Goal: Task Accomplishment & Management: Manage account settings

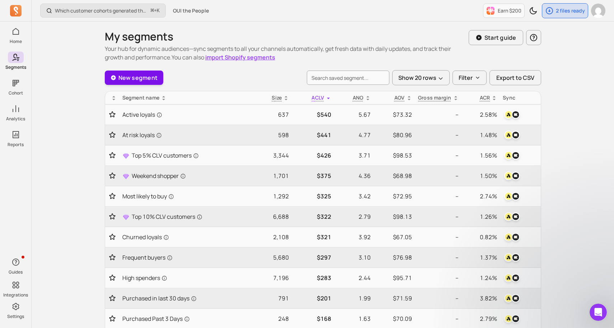
click at [138, 80] on link "New segment" at bounding box center [134, 78] width 59 height 14
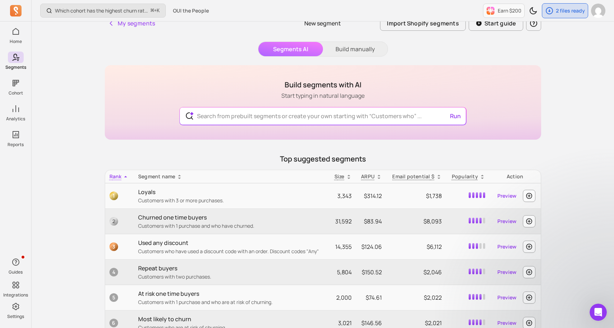
scroll to position [14, 0]
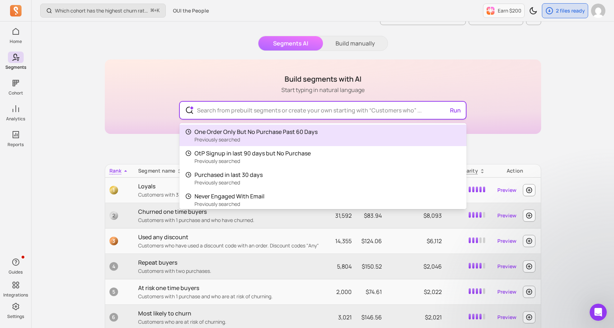
click at [322, 112] on input "text" at bounding box center [322, 110] width 263 height 17
paste input "[Segments] One Order Only But No Purchase Past 60 Days [Segments] Signup in las…"
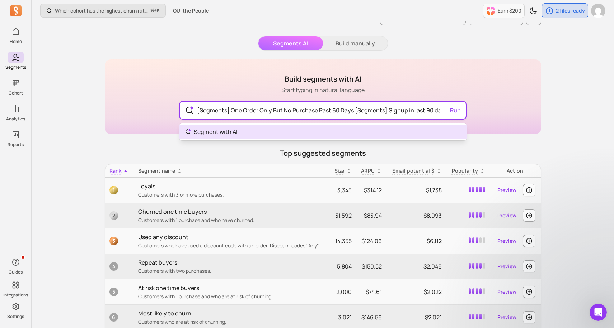
scroll to position [0, 285]
type input "[Segments] One Order Only But No Purchase Past 60 Days [Segments] Signup in las…"
click at [456, 109] on div "[Segments] One Order Only But No Purchase Past 60 Days [Segments] Signup in las…" at bounding box center [323, 110] width 286 height 17
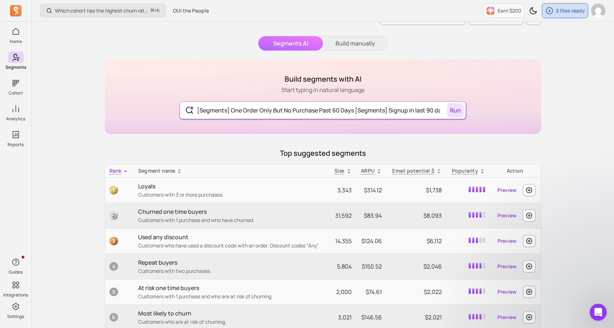
click at [453, 108] on button "Run" at bounding box center [455, 110] width 16 height 14
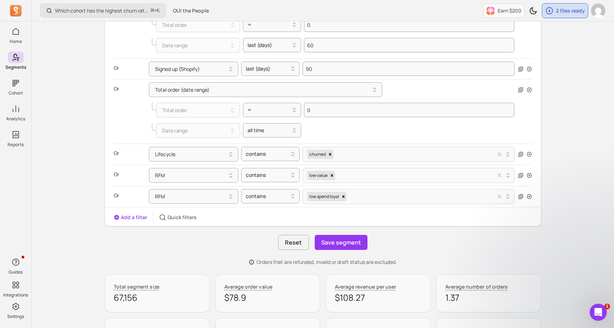
scroll to position [287, 0]
drag, startPoint x: 532, startPoint y: 126, endPoint x: 448, endPoint y: 136, distance: 84.2
click at [448, 137] on div "Where Total order (date range) Total order = 1 Date range all time Or Total ord…" at bounding box center [322, 68] width 435 height 278
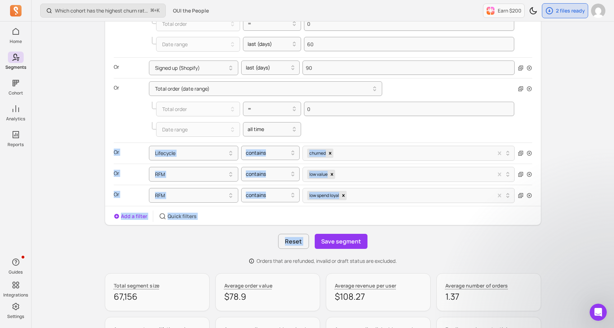
drag, startPoint x: 441, startPoint y: 162, endPoint x: 443, endPoint y: 232, distance: 70.0
click at [443, 232] on div "This segment targets customers who have placed exactly one order in their lifet…" at bounding box center [323, 67] width 436 height 395
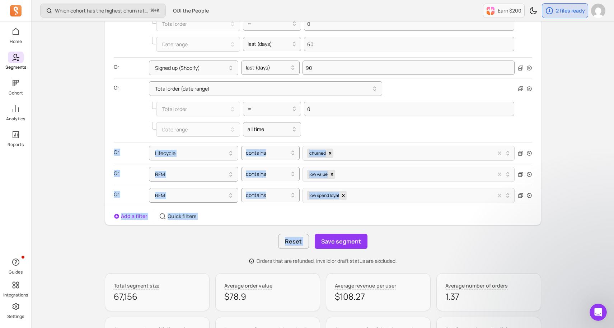
click at [16, 55] on icon at bounding box center [14, 57] width 5 height 7
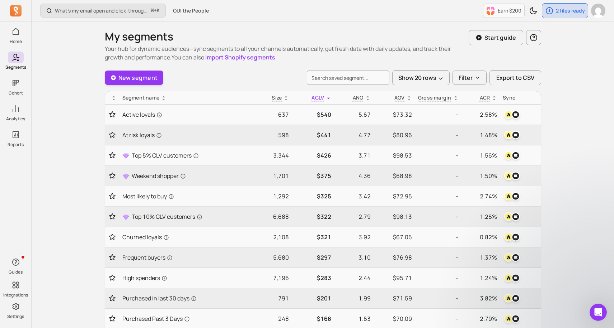
click at [138, 85] on div "New segment Show 20 rows Filter Export to CSV" at bounding box center [323, 77] width 436 height 15
click at [138, 81] on link "New segment" at bounding box center [134, 78] width 59 height 14
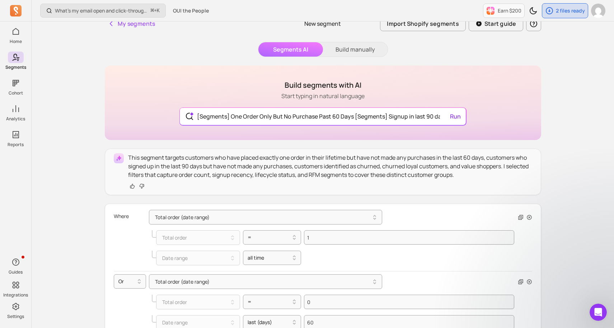
scroll to position [14, 0]
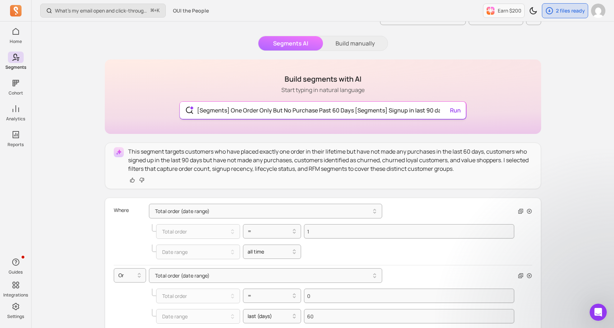
click at [388, 113] on input "[Segments] One Order Only But No Purchase Past 60 Days [Segments] Signup in las…" at bounding box center [322, 110] width 263 height 17
type input "[Segments] One Order Only But No Purchase Past 60 Days [Segments] Signup in las…"
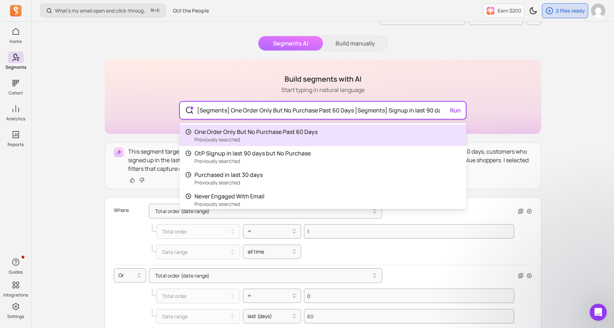
click at [388, 113] on input "[Segments] One Order Only But No Purchase Past 60 Days [Segments] Signup in las…" at bounding box center [322, 110] width 263 height 17
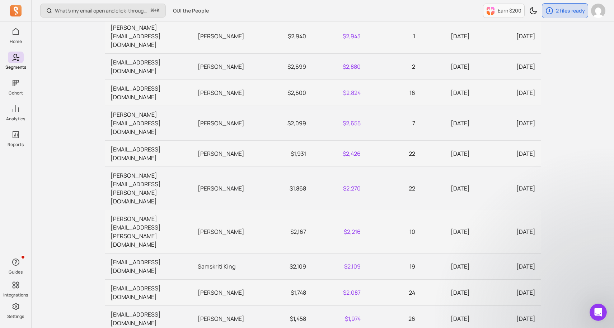
scroll to position [0, 0]
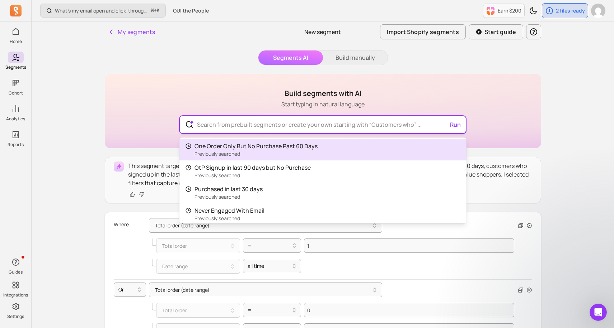
click at [326, 117] on input "text" at bounding box center [322, 124] width 263 height 17
paste input "One Order Only But No Purchase Past 60 Days"
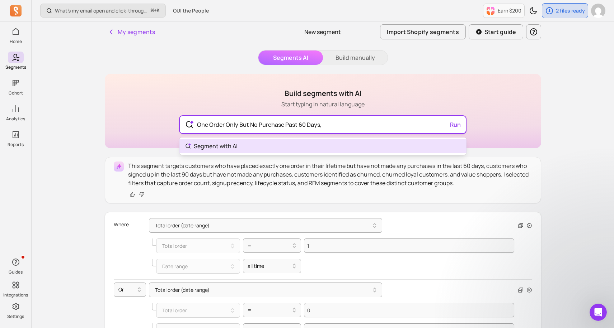
paste input "Signup in last 90 days but No Purchase"
paste input "Churned customers"
drag, startPoint x: 419, startPoint y: 129, endPoint x: 448, endPoint y: 129, distance: 28.7
click at [448, 131] on input "One Order Only But No Purchase Past 60 Days, Signup in last 90 days but No Purc…" at bounding box center [322, 124] width 263 height 17
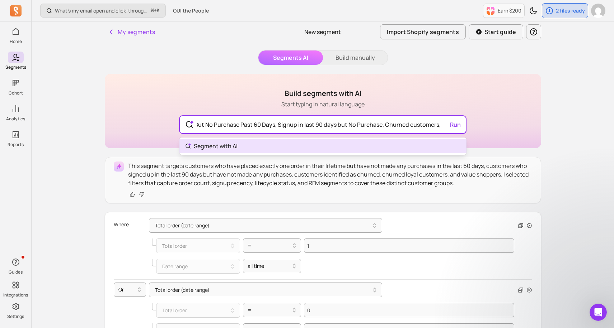
drag, startPoint x: 423, startPoint y: 127, endPoint x: 476, endPoint y: 128, distance: 53.4
click at [476, 128] on div "Build segments with AI Start typing in natural language One Order Only But No P…" at bounding box center [323, 111] width 436 height 75
click at [439, 127] on input "One Order Only But No Purchase Past 60 Days, Signup in last 90 days but No Purc…" at bounding box center [322, 124] width 263 height 17
paste input "Churned loyals"
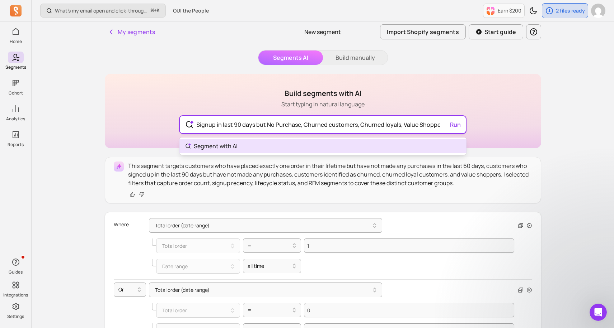
type input "One Order Only But No Purchase Past 60 Days, Signup in last 90 days but No Purc…"
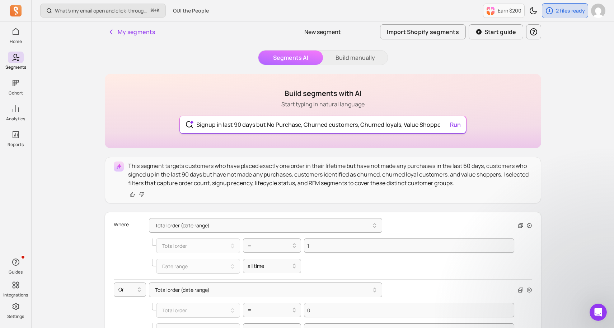
scroll to position [0, 0]
click at [458, 121] on div "One Order Only But No Purchase Past 60 Days, Signup in last 90 days but No Purc…" at bounding box center [323, 124] width 286 height 17
click at [455, 125] on button "Run" at bounding box center [455, 125] width 16 height 14
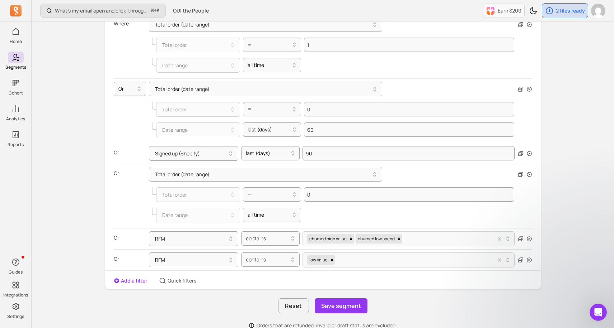
scroll to position [215, 0]
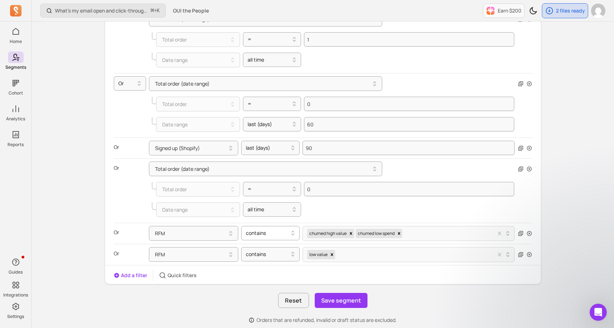
click at [283, 236] on div at bounding box center [267, 233] width 43 height 9
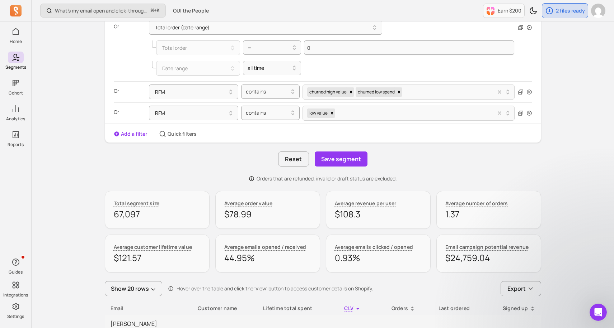
scroll to position [355, 0]
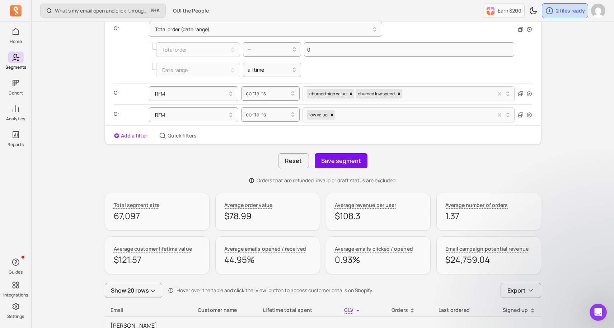
click at [355, 159] on button "Save segment" at bounding box center [341, 160] width 53 height 15
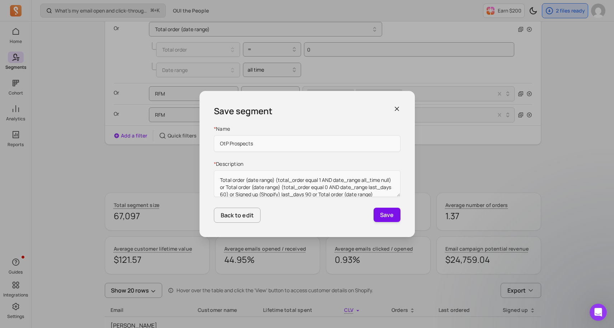
type input "OtP Prospects"
click at [384, 214] on button "Save" at bounding box center [386, 215] width 27 height 14
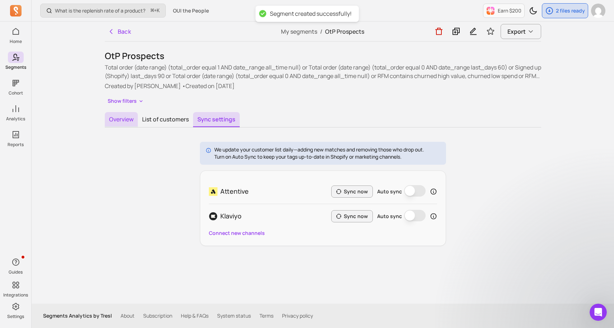
click at [123, 115] on button "Overview" at bounding box center [121, 119] width 33 height 15
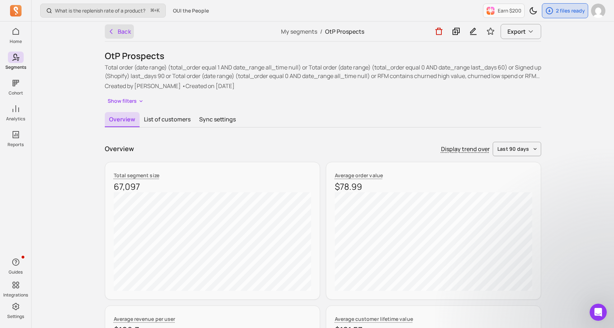
click at [119, 32] on button "Back" at bounding box center [119, 31] width 29 height 14
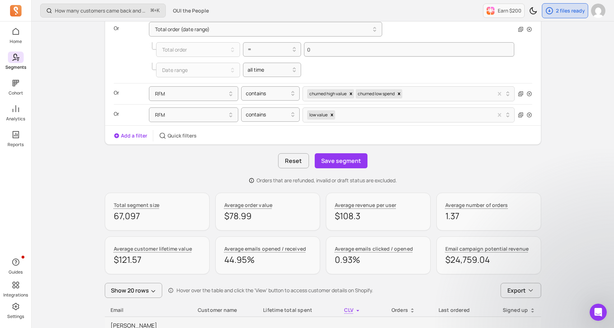
click at [17, 55] on icon at bounding box center [15, 57] width 9 height 9
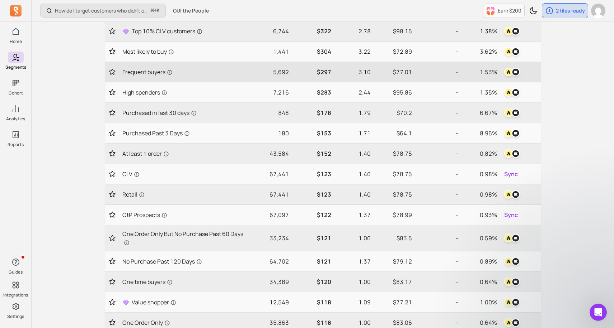
scroll to position [186, 0]
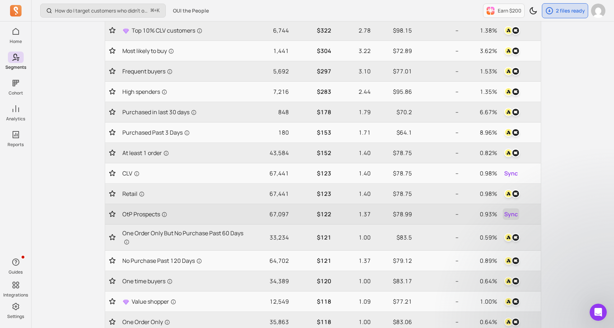
click at [507, 211] on span "Sync" at bounding box center [511, 214] width 14 height 9
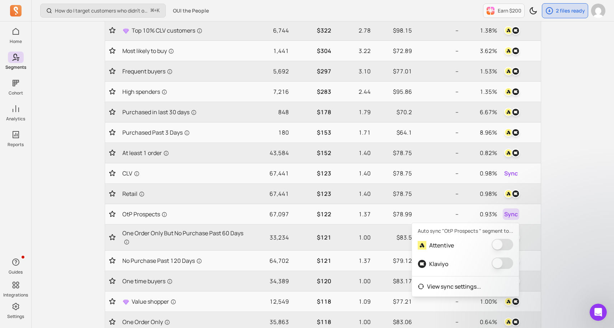
click at [496, 244] on button "button" at bounding box center [502, 244] width 22 height 11
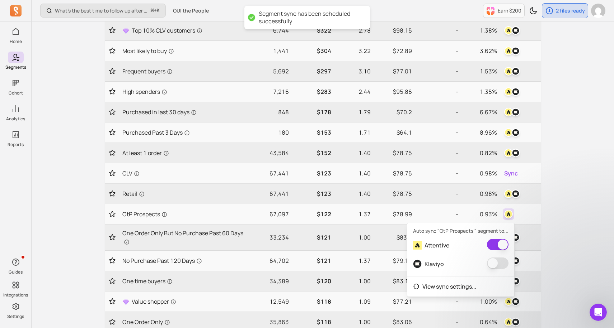
click at [569, 231] on div "What’s the best time to follow up after a first order? ⌘ + K OUI the People Ear…" at bounding box center [323, 160] width 582 height 692
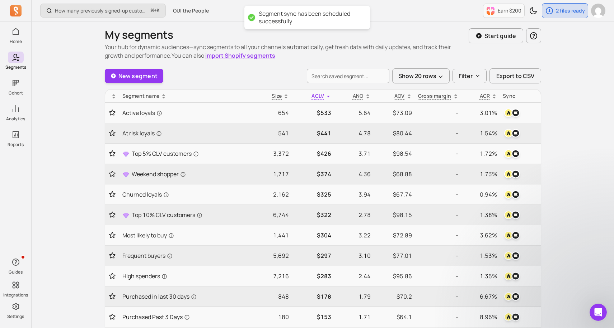
scroll to position [0, 0]
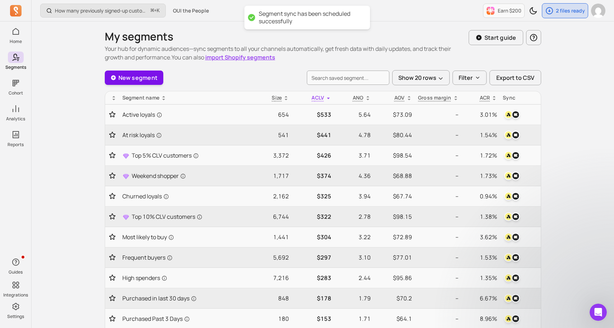
click at [140, 74] on link "New segment" at bounding box center [134, 78] width 59 height 14
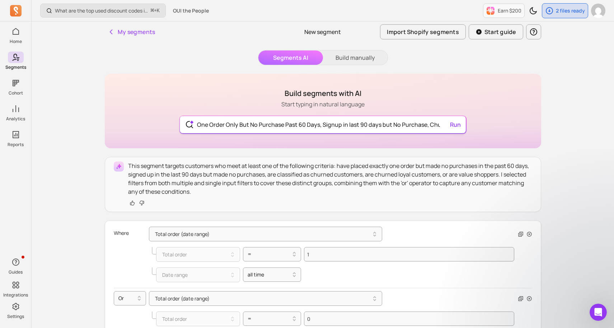
click at [407, 127] on input "One Order Only But No Purchase Past 60 Days, Signup in last 90 days but No Purc…" at bounding box center [322, 124] width 263 height 17
type input "One Order Only But No Purchase Past 60 Days, Signup in last 90 days but No Purc…"
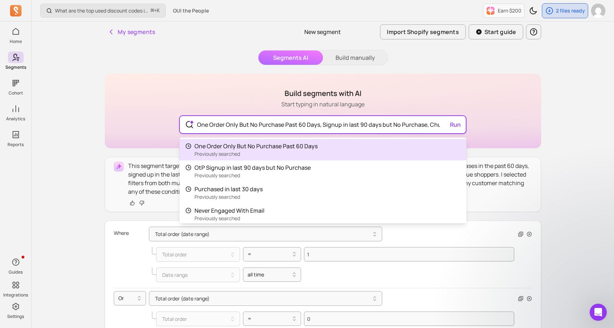
click at [407, 127] on input "One Order Only But No Purchase Past 60 Days, Signup in last 90 days but No Purc…" at bounding box center [322, 124] width 263 height 17
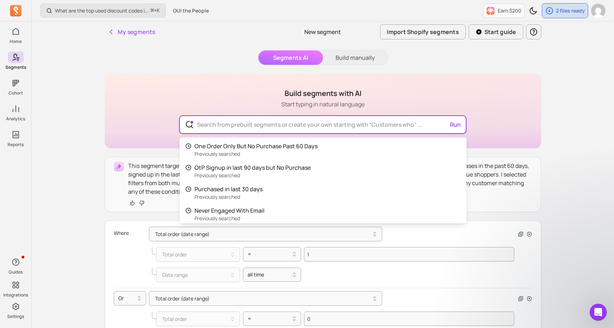
click at [318, 129] on input "text" at bounding box center [322, 124] width 263 height 17
paste input "[Segments] Purchased in last 30 days [Segments] Frequent buyers [Segments] Full…"
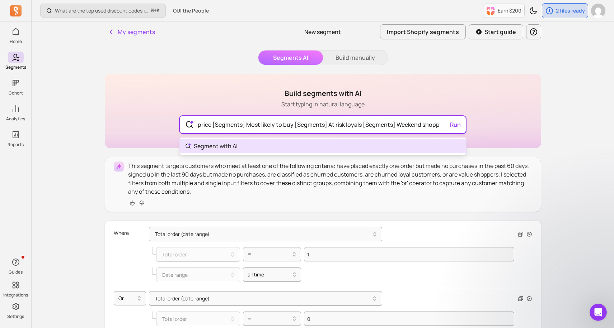
click at [448, 125] on input "[Segments] Purchased in last 30 days [Segments] Frequent buyers [Segments] Full…" at bounding box center [322, 124] width 263 height 17
click at [453, 125] on input "[Segments] Purchased in last 30 days [Segments] Frequent buyers [Segments] Full…" at bounding box center [322, 124] width 263 height 17
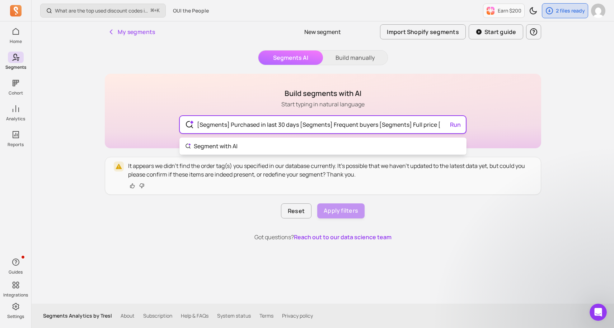
drag, startPoint x: 230, startPoint y: 124, endPoint x: 190, endPoint y: 124, distance: 40.2
click at [190, 124] on div "[Segments] Purchased in last 30 days [Segments] Frequent buyers [Segments] Full…" at bounding box center [323, 124] width 286 height 17
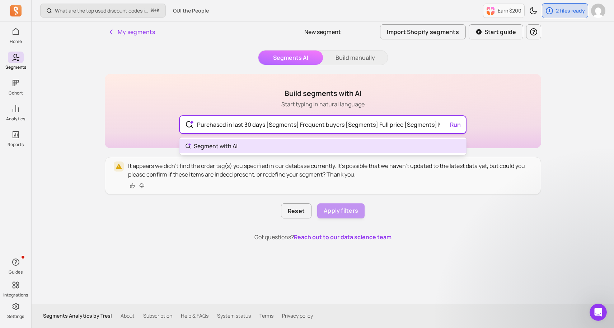
drag, startPoint x: 299, startPoint y: 124, endPoint x: 267, endPoint y: 124, distance: 32.6
click at [267, 124] on input "Purchased in last 30 days [Segments] Frequent buyers [Segments] Full price [Seg…" at bounding box center [322, 124] width 263 height 17
drag, startPoint x: 347, startPoint y: 125, endPoint x: 313, endPoint y: 125, distance: 33.4
click at [313, 125] on input "Purchased in last 30 days, Frequent buyers [Segments] Full price [Segments] Mos…" at bounding box center [322, 124] width 263 height 17
drag, startPoint x: 373, startPoint y: 125, endPoint x: 341, endPoint y: 125, distance: 32.3
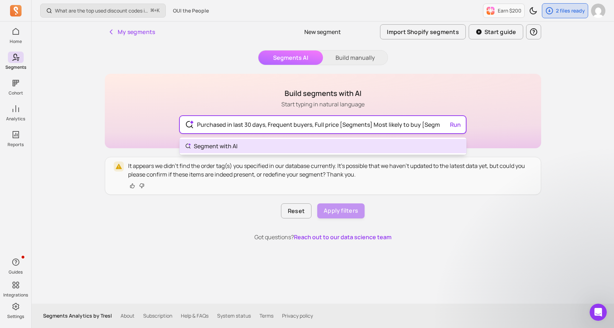
click at [341, 125] on input "Purchased in last 30 days, Frequent buyers, Full price [Segments] Most likely t…" at bounding box center [322, 124] width 263 height 17
drag, startPoint x: 422, startPoint y: 125, endPoint x: 387, endPoint y: 125, distance: 34.4
click at [387, 125] on input "Purchased in last 30 days, Frequent buyers, Full price, Most likely to buy [Seg…" at bounding box center [322, 124] width 263 height 17
drag, startPoint x: 422, startPoint y: 125, endPoint x: 392, endPoint y: 123, distance: 29.8
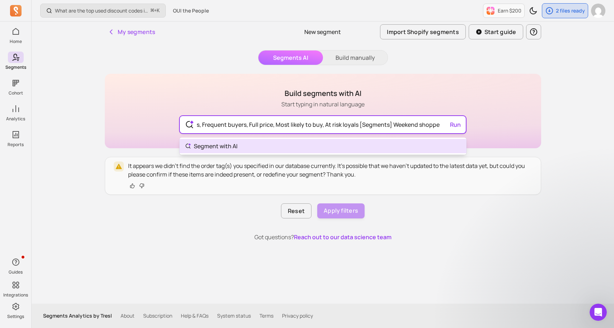
click at [392, 123] on input "Purchased in last 30 days, Frequent buyers, Full price, Most likely to buy, At …" at bounding box center [322, 124] width 263 height 17
click at [455, 124] on div "Purchased in last 30 days, Frequent buyers, Full price, Most likely to buy, At …" at bounding box center [323, 124] width 286 height 17
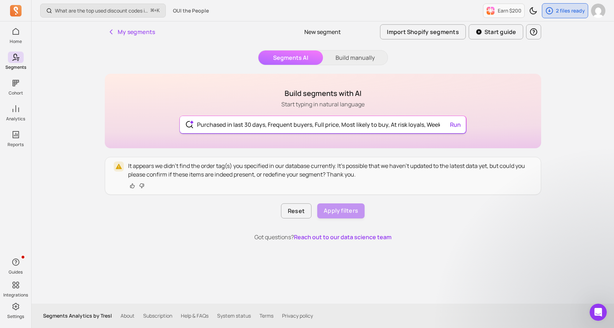
click at [455, 124] on button "Run" at bounding box center [455, 125] width 16 height 14
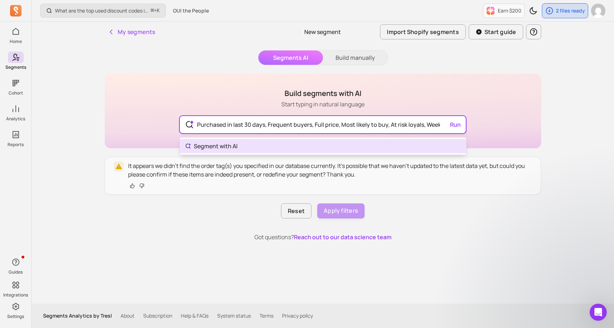
drag, startPoint x: 227, startPoint y: 125, endPoint x: 196, endPoint y: 125, distance: 31.2
click at [196, 125] on input "Purchased in last 30 days, Frequent buyers, Full price, Most likely to buy, At …" at bounding box center [322, 124] width 263 height 17
click at [349, 143] on body "Home Segments Cohort Analytics Reports Guides Integrations Settings What are th…" at bounding box center [307, 164] width 614 height 328
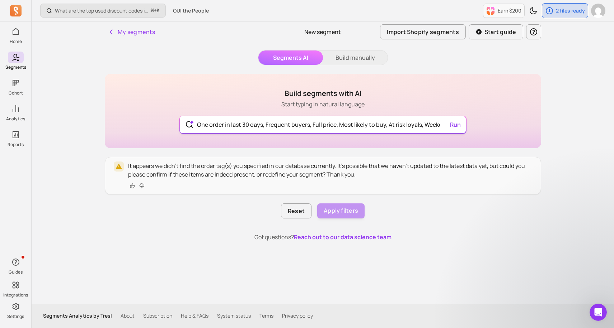
type input "One order in last 30 days, Frequent buyers, Full price, Most likely to buy, At …"
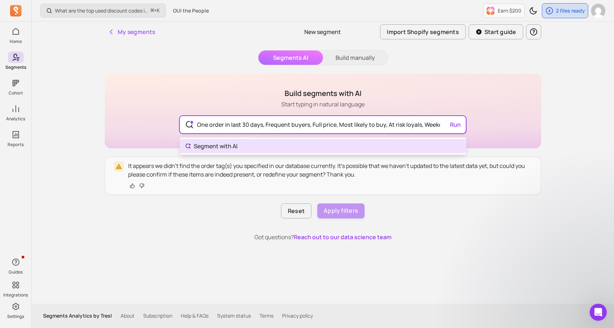
scroll to position [0, 32]
drag, startPoint x: 339, startPoint y: 126, endPoint x: 410, endPoint y: 122, distance: 70.7
click at [410, 123] on input "One order in last 30 days, Frequent buyers, Full price, Most likely to buy, At …" at bounding box center [322, 124] width 263 height 17
click at [410, 122] on input "One order in last 30 days, Frequent buyers, Full price, Most likely to buy, At …" at bounding box center [322, 124] width 263 height 17
click at [241, 122] on input "One order in last 30 days, Frequent buyers, Full price, Most likely to buy, At …" at bounding box center [322, 124] width 263 height 17
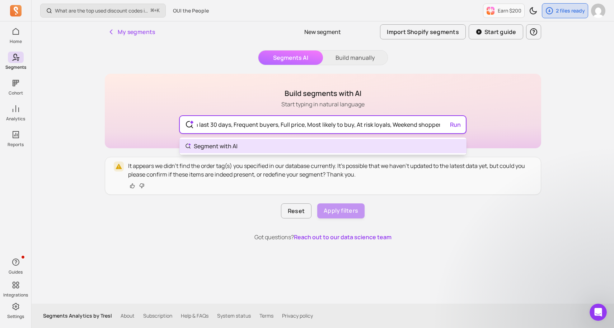
click at [241, 122] on input "One order in last 30 days, Frequent buyers, Full price, Most likely to buy, At …" at bounding box center [322, 124] width 263 height 17
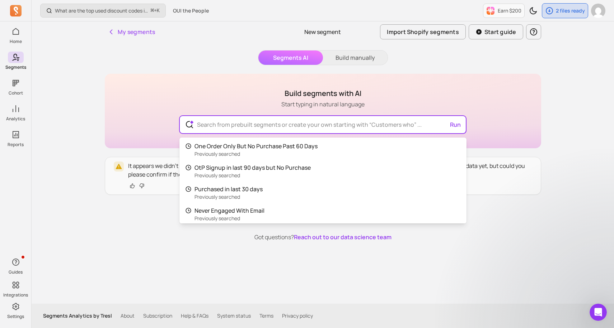
click at [585, 224] on div "What are the top used discount codes in my campaigns? ⌘ + K OUI the People Earn…" at bounding box center [323, 164] width 582 height 328
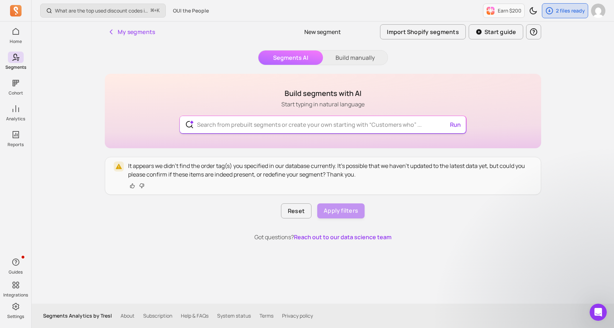
click at [226, 123] on input "text" at bounding box center [322, 124] width 263 height 17
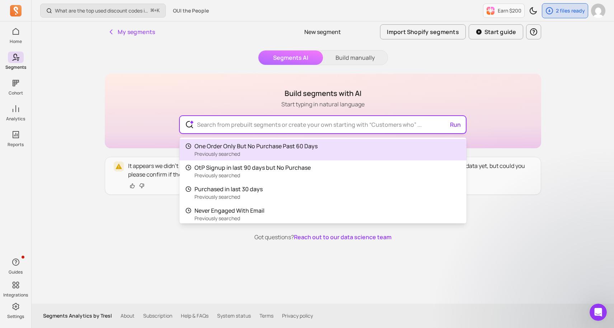
paste input "Frequent buyers"
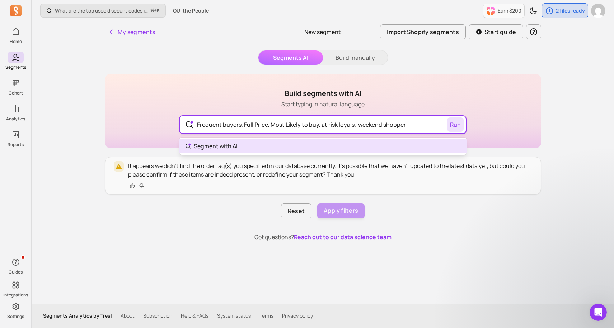
type input "Frequent buyers, Full Price, Most Likely to buy, at risk loyals, weekend shopper"
click at [457, 125] on div "Frequent buyers, Full Price, Most Likely to buy, at risk loyals, weekend shoppe…" at bounding box center [323, 124] width 286 height 17
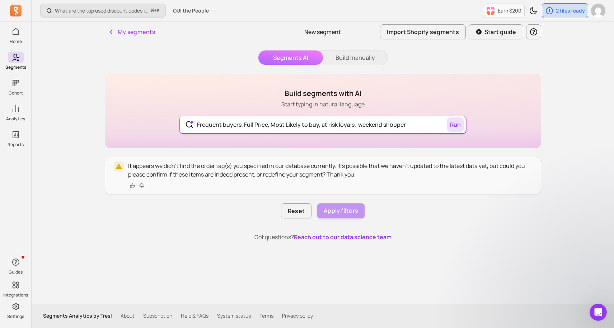
click at [457, 125] on button "Run" at bounding box center [455, 125] width 16 height 14
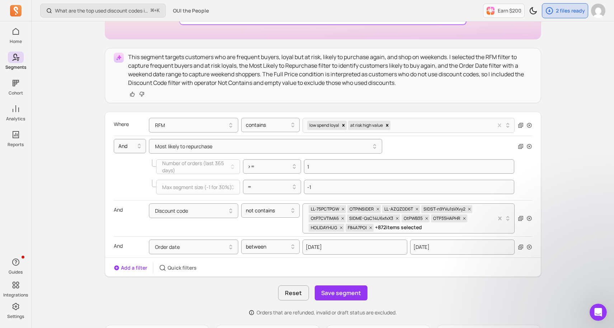
scroll to position [115, 0]
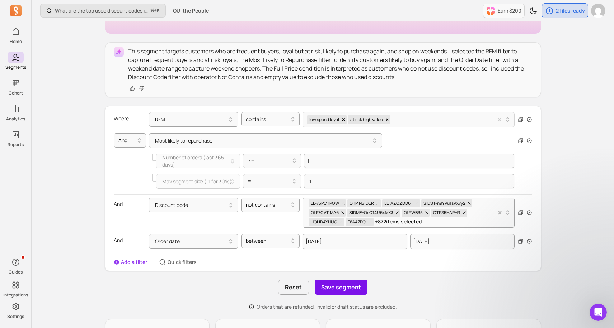
click at [339, 285] on button "Save segment" at bounding box center [341, 287] width 53 height 15
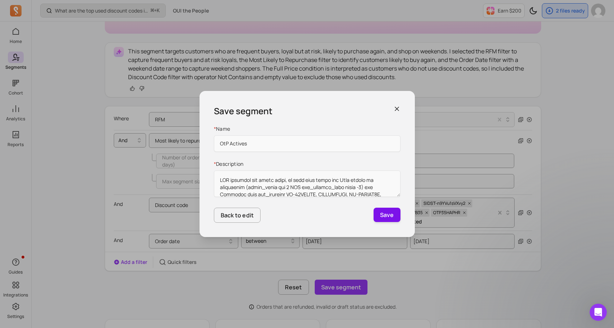
type input "OtP Actives"
click at [386, 219] on button "Save" at bounding box center [386, 215] width 27 height 14
click at [393, 109] on icon "button" at bounding box center [396, 108] width 7 height 7
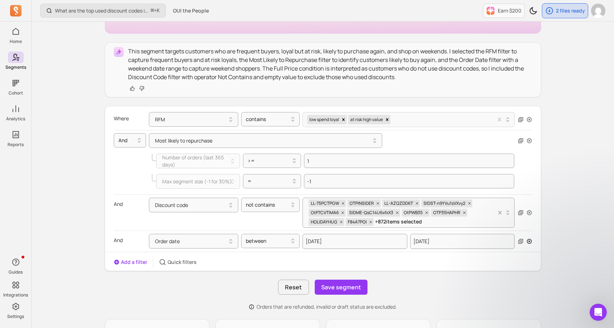
click at [529, 241] on icon "button" at bounding box center [528, 241] width 5 height 5
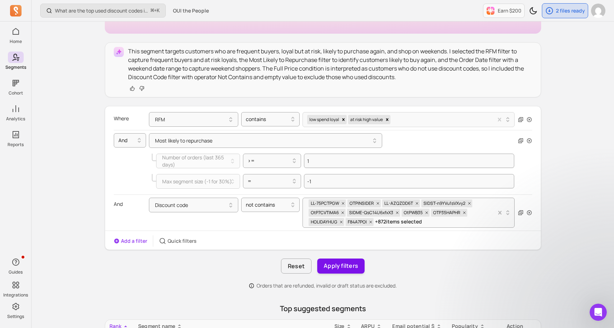
click at [346, 265] on button "Apply filters" at bounding box center [340, 266] width 47 height 15
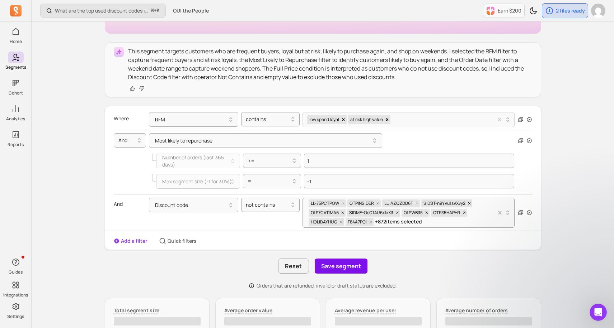
click at [336, 269] on button "Save segment" at bounding box center [341, 266] width 53 height 15
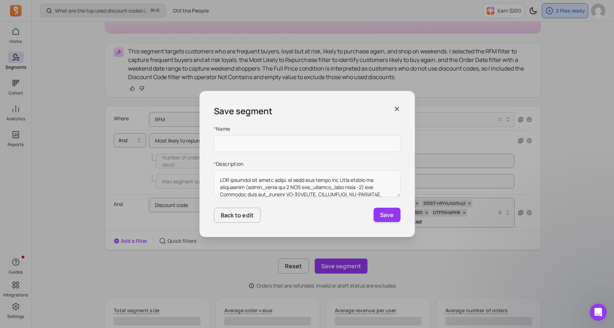
type input "A"
type input "OtP Actives"
click at [382, 218] on button "Save" at bounding box center [386, 215] width 27 height 14
click at [393, 103] on div "Save segment * Name OtP Actives * Description Back to edit Save" at bounding box center [306, 164] width 215 height 146
click at [398, 109] on icon "button" at bounding box center [396, 108] width 7 height 7
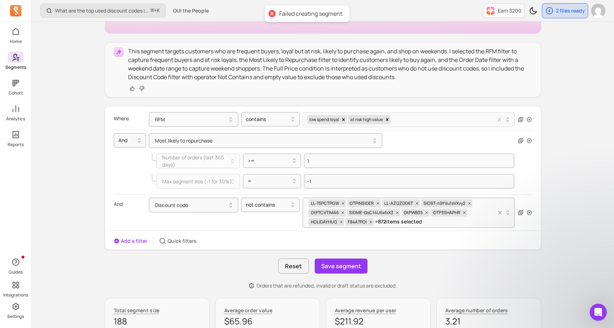
click at [9, 62] on span at bounding box center [16, 57] width 16 height 11
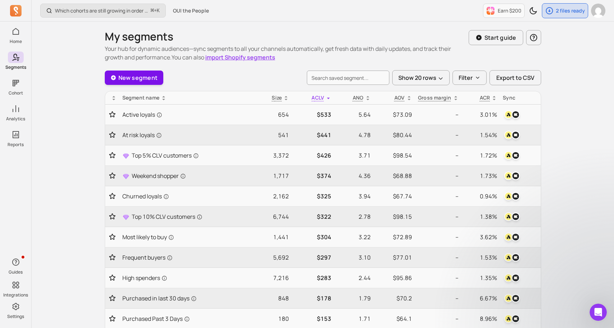
click at [148, 78] on link "New segment" at bounding box center [134, 78] width 59 height 14
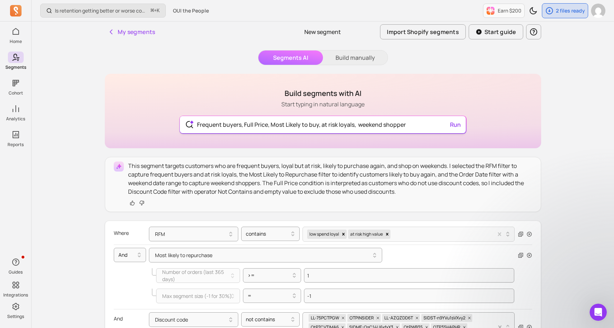
type input "Frequent buyers, Full Price, Most Likely to buy, at risk loyals, weekend shopper"
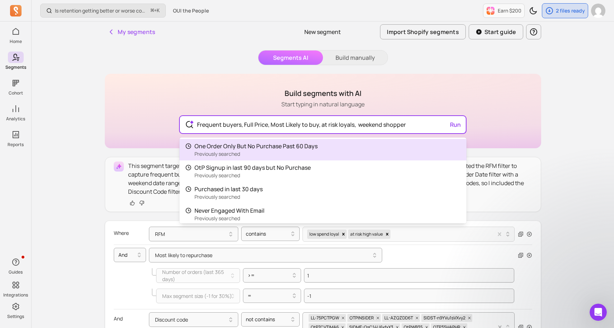
drag, startPoint x: 416, startPoint y: 126, endPoint x: 144, endPoint y: 115, distance: 272.0
click at [142, 117] on div "Build segments with AI Start typing in natural language Frequent buyers, Full P…" at bounding box center [323, 111] width 436 height 75
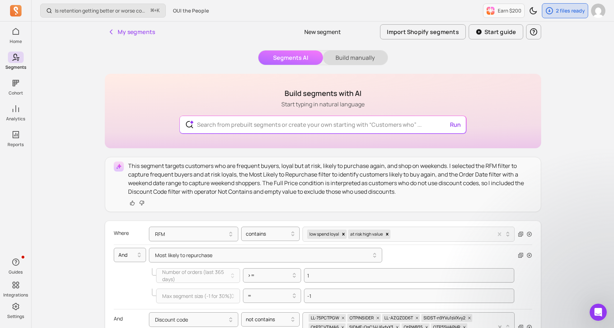
click at [345, 56] on button "Build manually" at bounding box center [355, 58] width 65 height 14
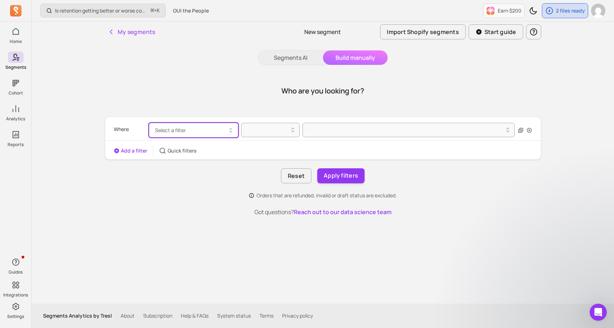
click at [229, 128] on icon "button" at bounding box center [230, 130] width 9 height 9
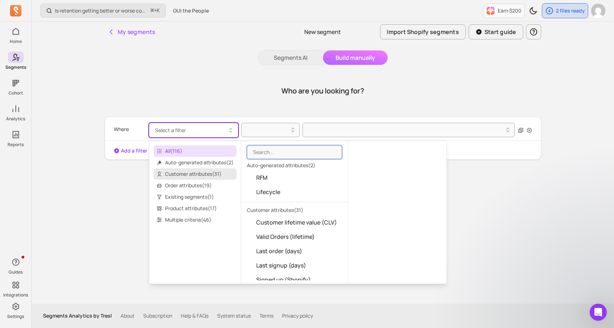
click at [195, 174] on span "Customer attributes ( 31 )" at bounding box center [194, 174] width 83 height 11
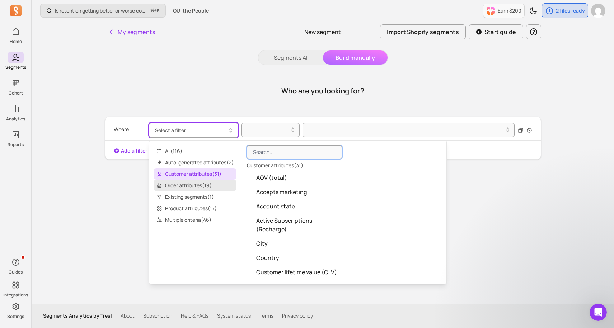
click at [191, 184] on span "Order attributes ( 19 )" at bounding box center [194, 185] width 83 height 11
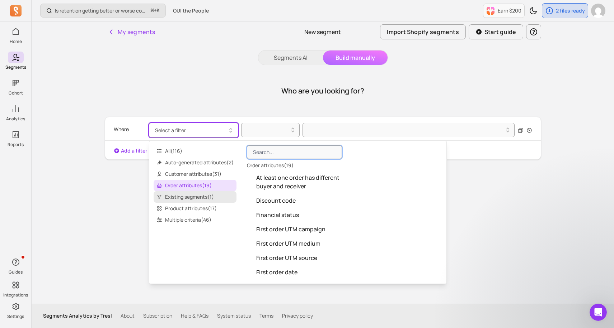
click at [188, 195] on span "Existing segments ( 1 )" at bounding box center [194, 196] width 83 height 11
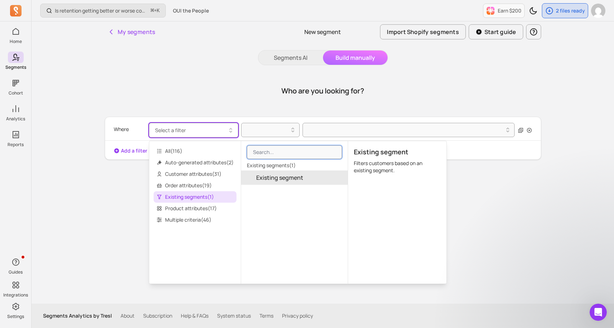
click at [267, 178] on span "Existing segment" at bounding box center [279, 178] width 47 height 9
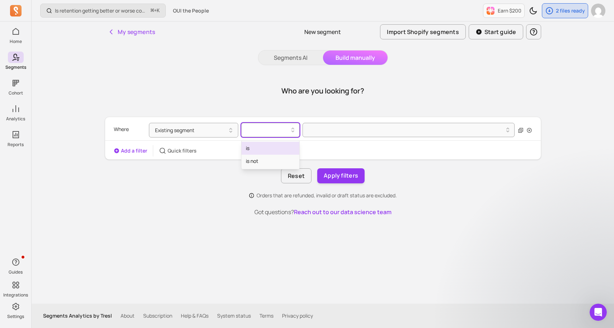
click at [284, 133] on div at bounding box center [267, 130] width 43 height 9
click at [270, 147] on div "is" at bounding box center [270, 148] width 58 height 13
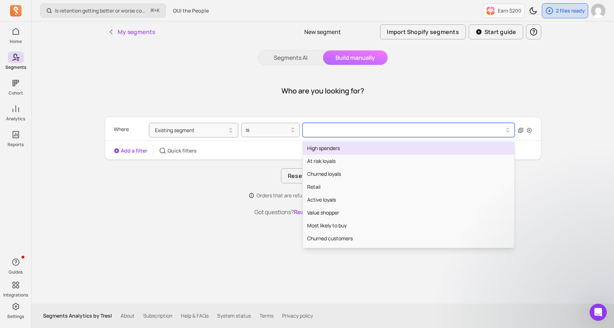
click at [336, 131] on div at bounding box center [405, 130] width 197 height 9
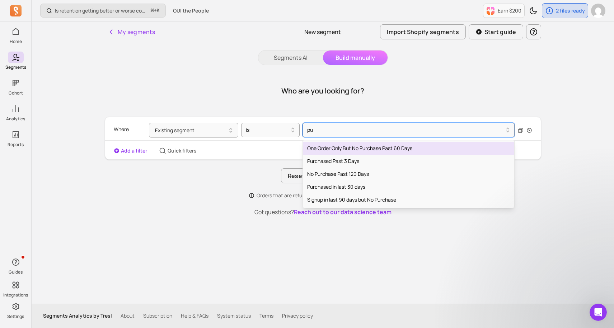
type input "pur"
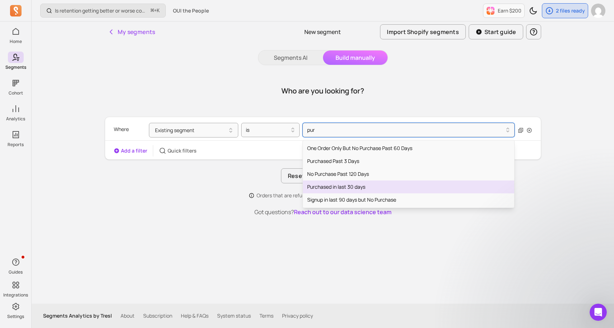
click at [337, 185] on div "Purchased in last 30 days" at bounding box center [409, 187] width 212 height 13
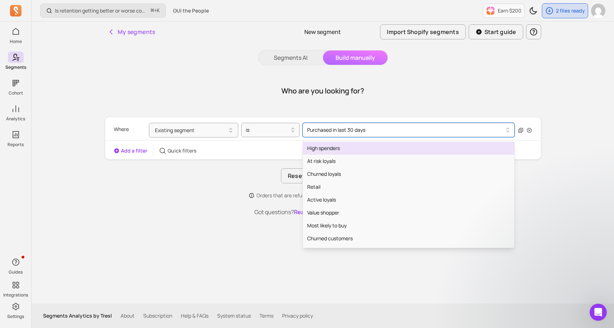
click at [395, 132] on div at bounding box center [405, 130] width 197 height 9
click at [382, 147] on div "High spenders" at bounding box center [409, 148] width 212 height 13
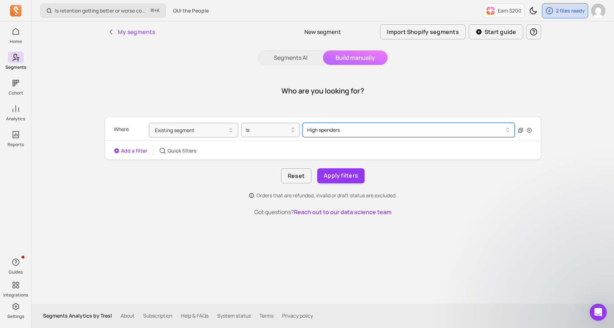
click at [354, 131] on div at bounding box center [405, 130] width 197 height 9
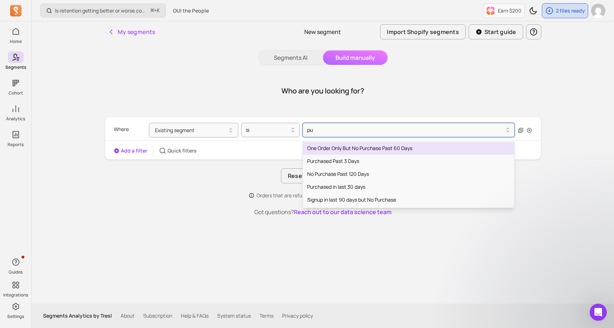
type input "pur"
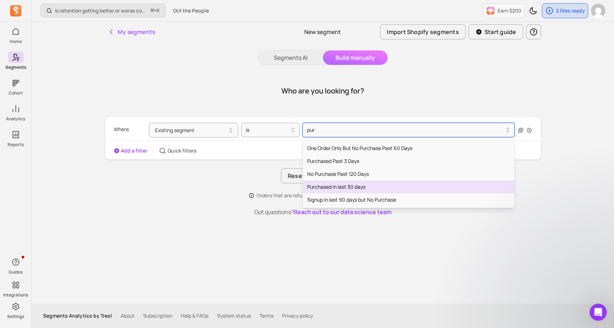
click at [353, 187] on div "Purchased in last 30 days" at bounding box center [409, 187] width 212 height 13
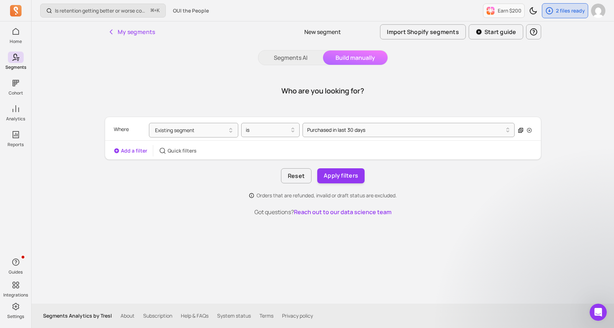
click at [520, 129] on icon "button" at bounding box center [520, 131] width 6 height 6
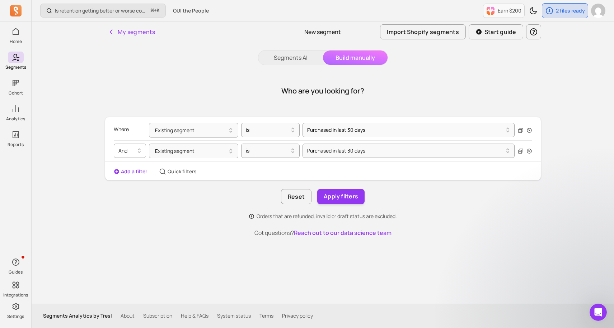
click at [129, 156] on div "And" at bounding box center [127, 150] width 24 height 11
click at [127, 182] on div "Or" at bounding box center [130, 182] width 32 height 13
click at [521, 148] on icon "button" at bounding box center [520, 151] width 6 height 6
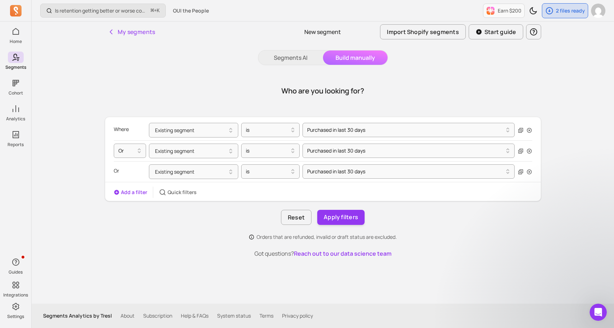
click at [520, 175] on div at bounding box center [524, 172] width 14 height 15
click at [521, 170] on icon "button" at bounding box center [520, 172] width 5 height 5
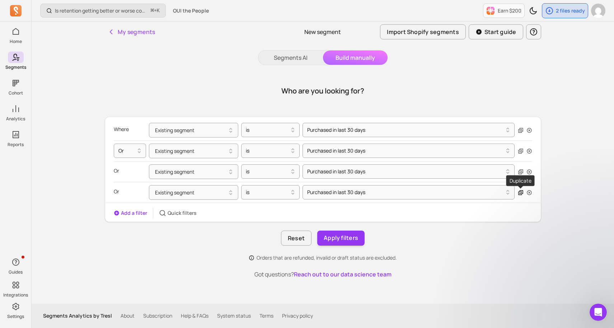
click at [521, 194] on icon "button" at bounding box center [520, 192] width 5 height 5
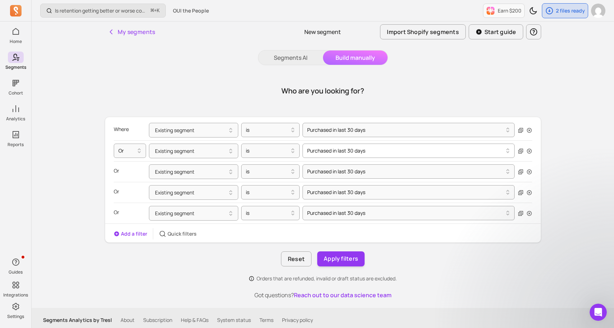
click at [380, 151] on div at bounding box center [405, 151] width 197 height 9
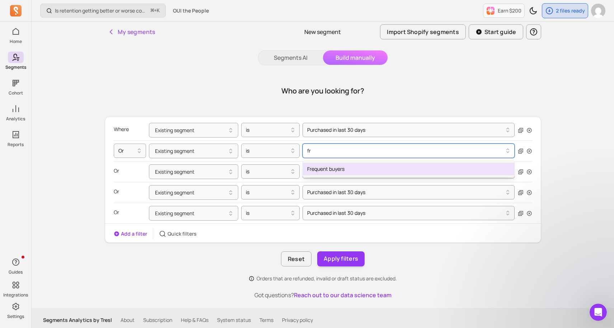
type input "fre"
click at [340, 167] on div "Frequent buyers" at bounding box center [409, 169] width 212 height 13
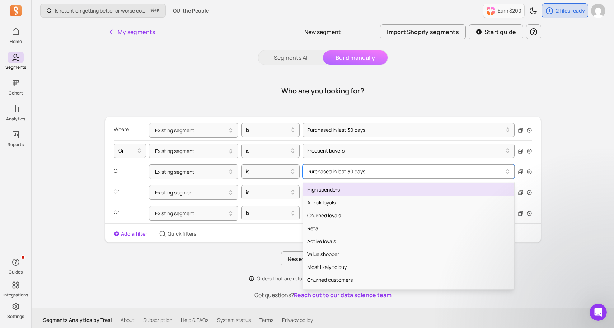
click at [338, 175] on div at bounding box center [405, 171] width 197 height 9
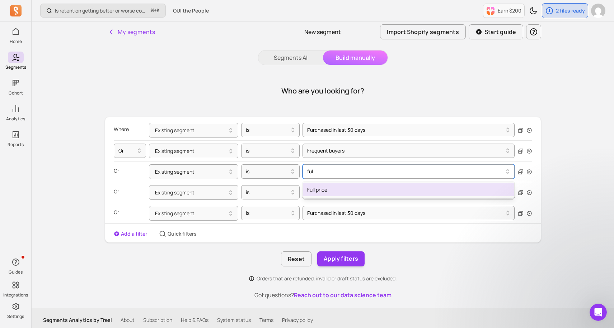
type input "full"
click at [328, 194] on div "Full price" at bounding box center [409, 190] width 212 height 13
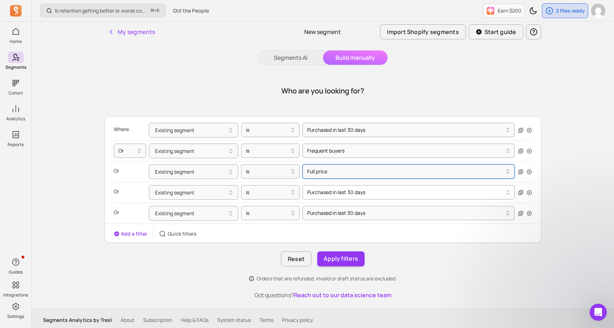
click at [350, 193] on div at bounding box center [405, 192] width 197 height 9
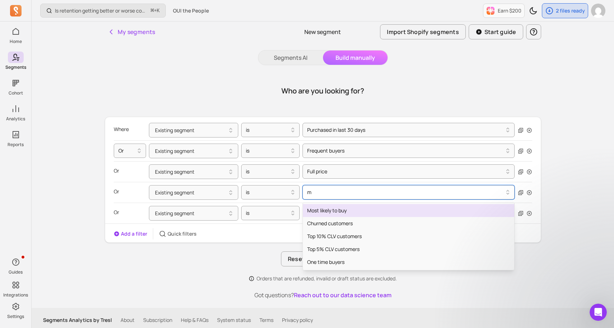
type input "mo"
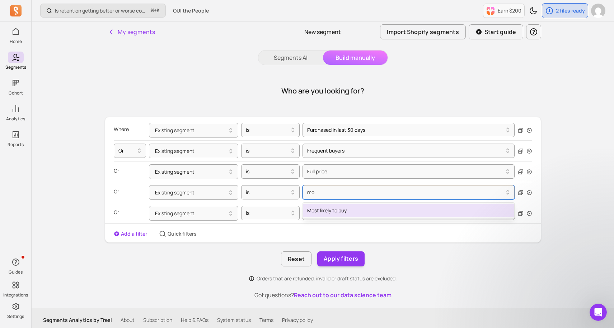
click at [336, 213] on div "Most likely to buy" at bounding box center [409, 210] width 212 height 13
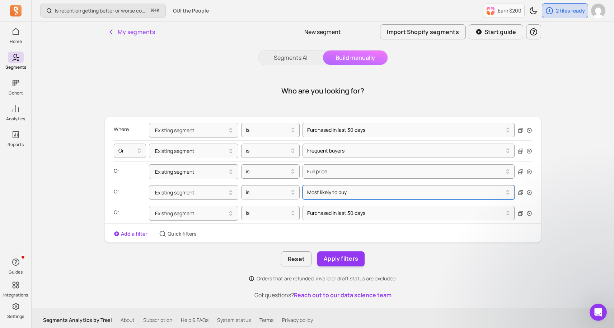
scroll to position [4, 0]
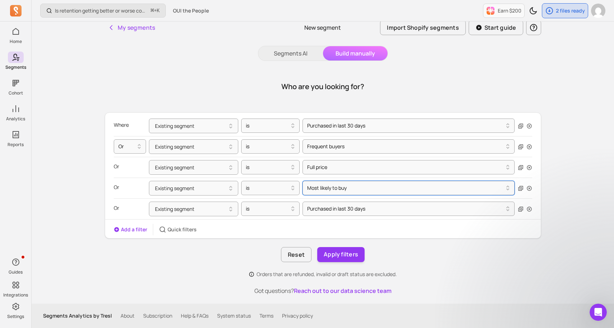
click at [336, 213] on div at bounding box center [405, 209] width 197 height 9
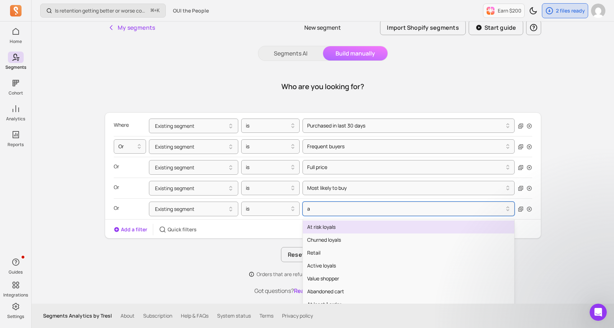
type input "at"
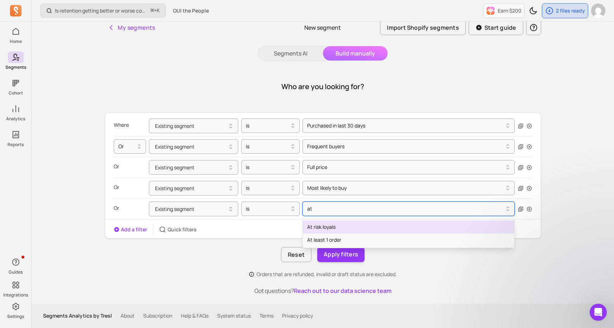
click at [334, 228] on div "At risk loyals" at bounding box center [409, 227] width 212 height 13
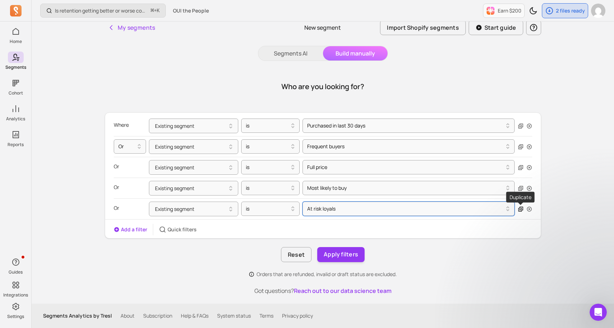
click at [520, 210] on icon "button" at bounding box center [520, 210] width 6 height 6
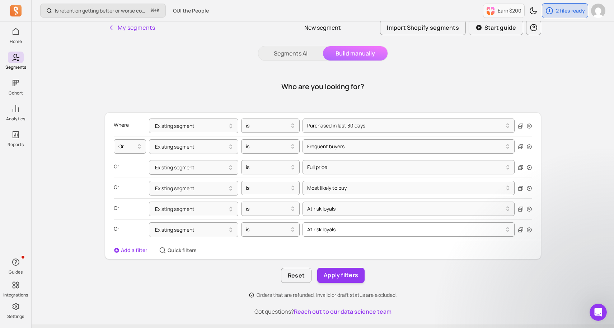
scroll to position [25, 0]
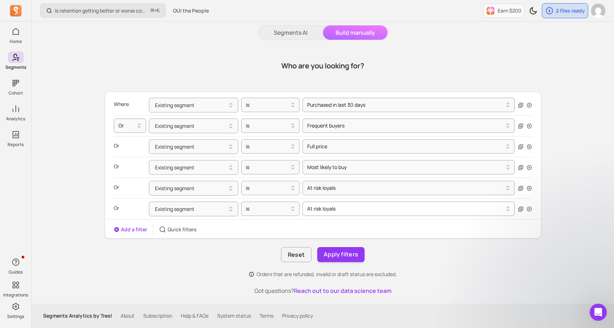
click at [334, 216] on div "At risk loyals" at bounding box center [408, 209] width 212 height 14
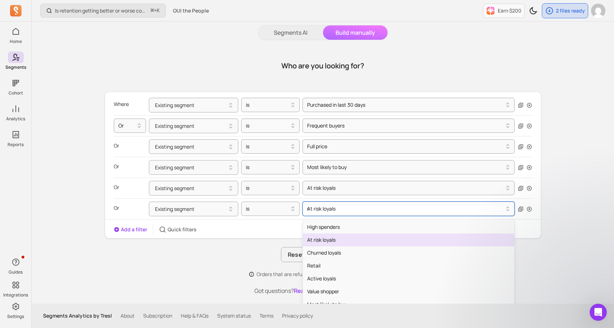
type input "we"
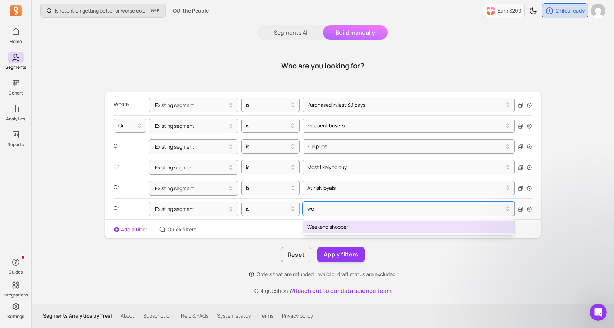
click at [334, 228] on div "Weekend shopper" at bounding box center [409, 227] width 212 height 13
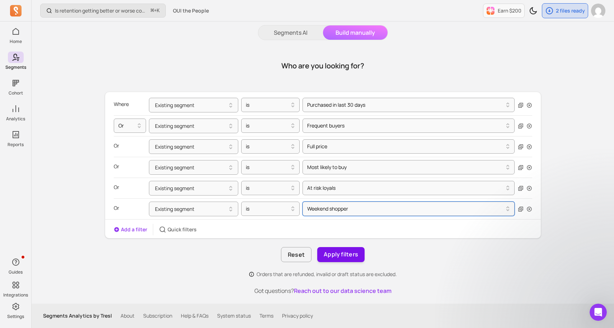
click at [356, 253] on button "Apply filters" at bounding box center [340, 254] width 47 height 15
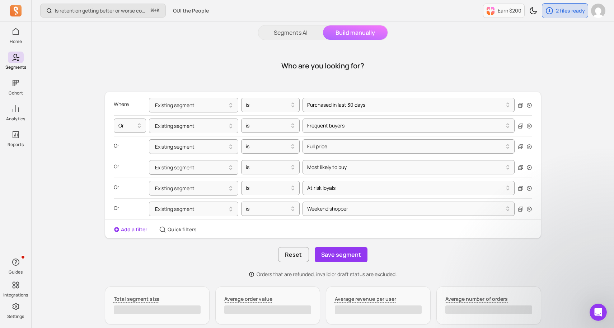
click at [356, 253] on button "Save segment" at bounding box center [341, 254] width 53 height 15
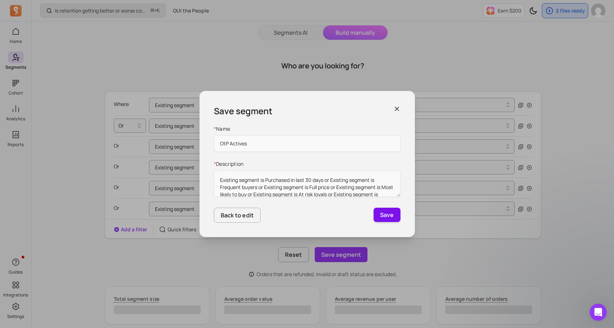
type input "OtP Actives"
click at [393, 215] on button "Save" at bounding box center [386, 215] width 27 height 14
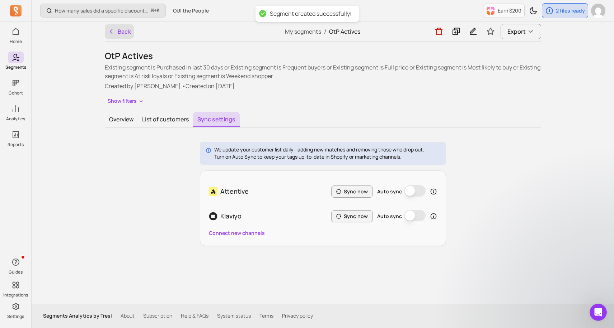
click at [124, 36] on button "Back" at bounding box center [119, 31] width 29 height 14
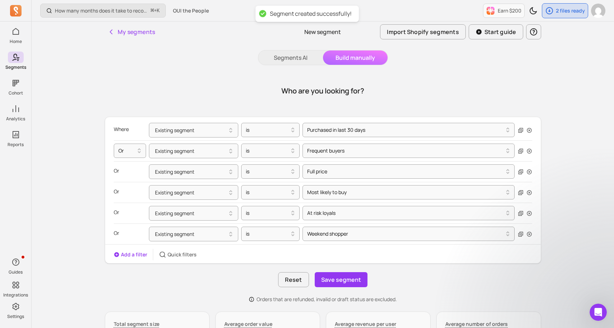
scroll to position [25, 0]
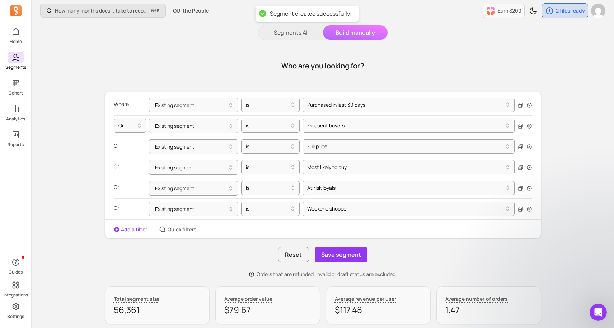
click at [18, 58] on icon at bounding box center [15, 57] width 9 height 9
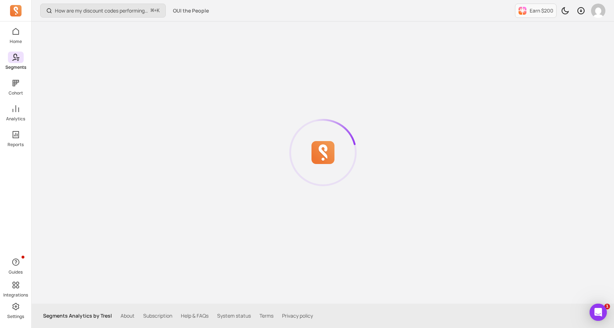
click at [13, 61] on icon at bounding box center [15, 57] width 9 height 9
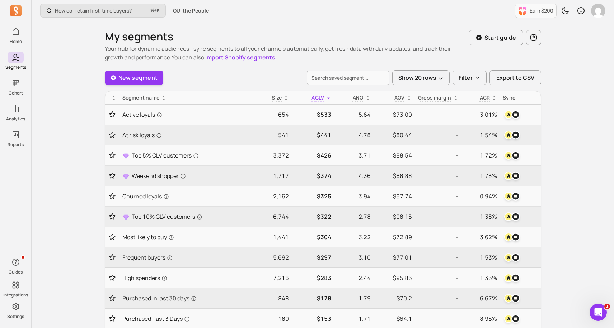
click at [77, 150] on div "How do I retain first-time buyers? ⌘ + K OUI the People Earn $200 My segments Y…" at bounding box center [323, 289] width 582 height 579
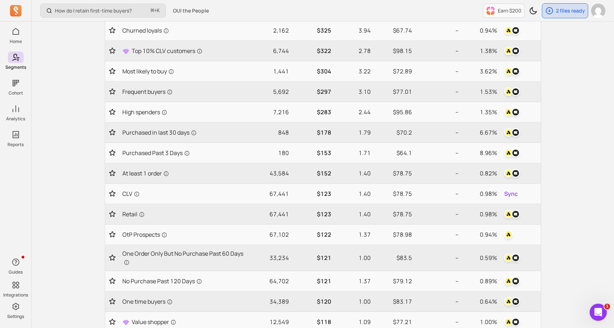
scroll to position [186, 0]
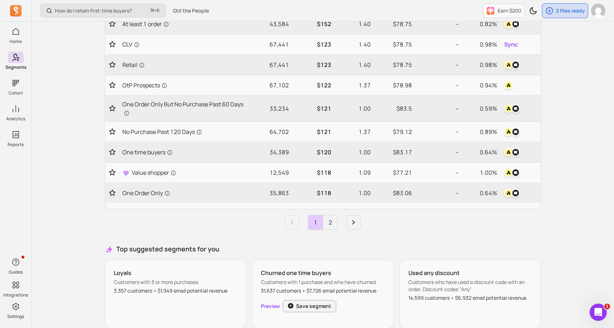
click at [330, 225] on link "2" at bounding box center [330, 223] width 14 height 14
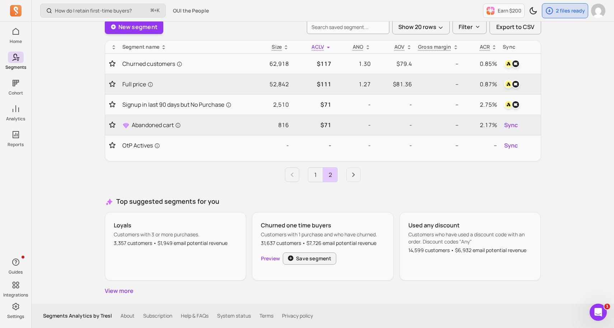
scroll to position [37, 0]
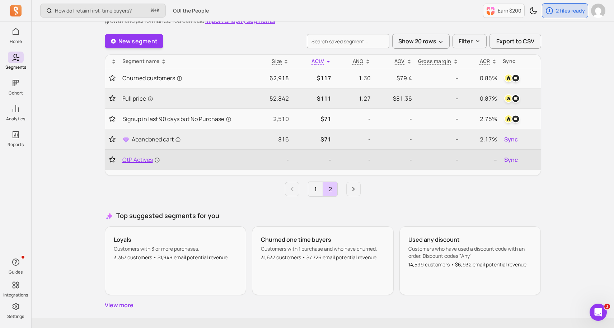
click at [124, 157] on span "OtP Actives" at bounding box center [141, 160] width 38 height 9
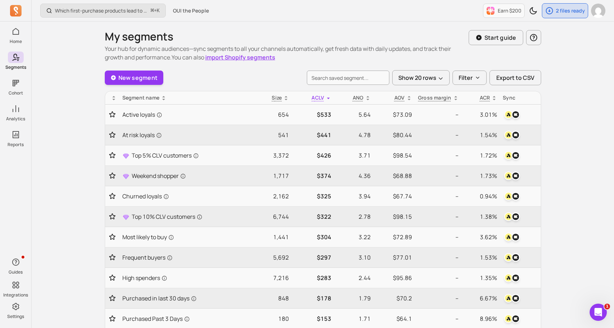
scroll to position [37, 0]
click at [61, 75] on div "What product should I cross-sell when a customer purchases a product? ⌘ + K OUI…" at bounding box center [323, 289] width 582 height 579
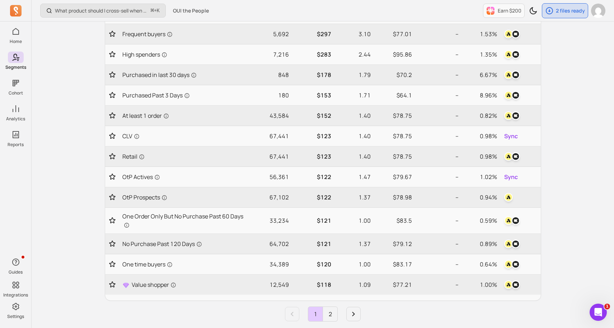
scroll to position [230, 0]
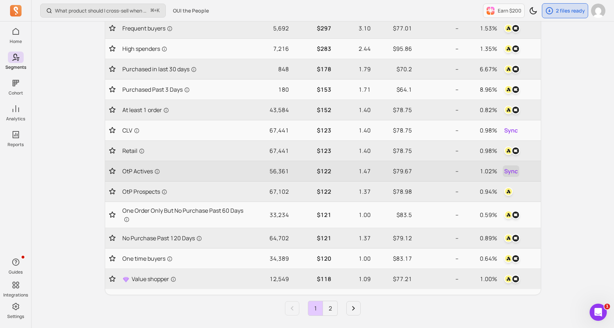
click at [513, 171] on span "Sync" at bounding box center [511, 171] width 14 height 9
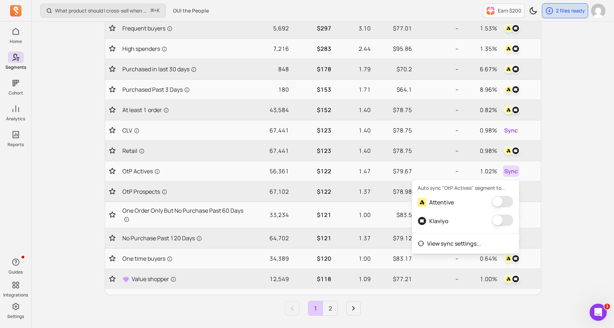
click at [502, 202] on button "button" at bounding box center [502, 201] width 22 height 11
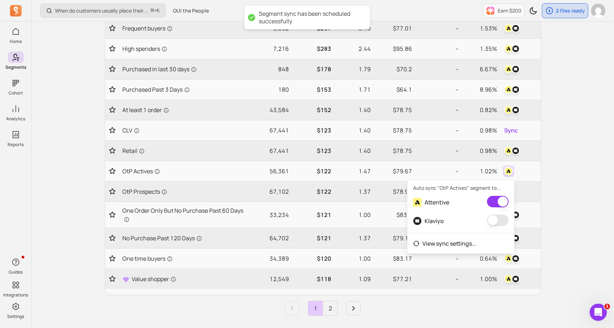
click at [550, 211] on div "My segments Your hub for dynamic audiences—sync segments to all your channels a…" at bounding box center [322, 115] width 459 height 646
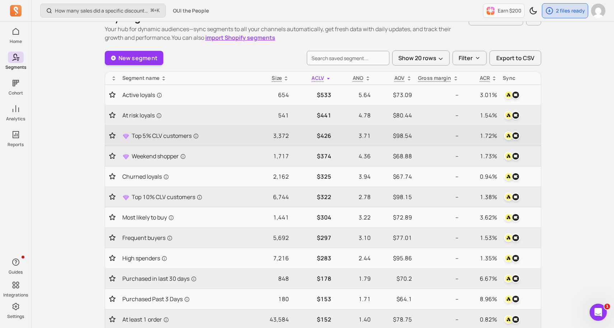
scroll to position [0, 0]
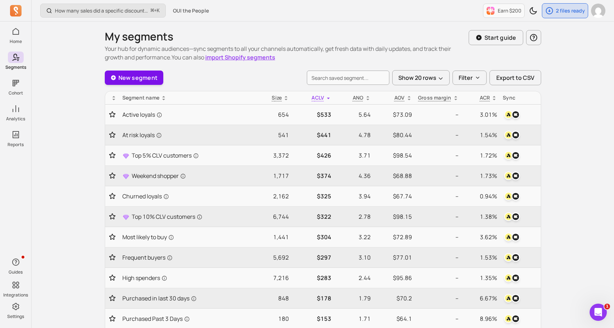
click at [142, 83] on link "New segment" at bounding box center [134, 78] width 59 height 14
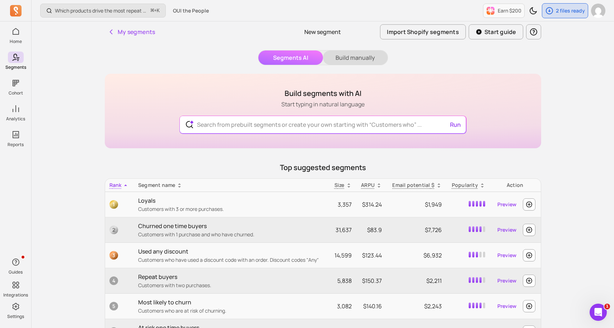
click at [371, 58] on button "Build manually" at bounding box center [355, 58] width 65 height 14
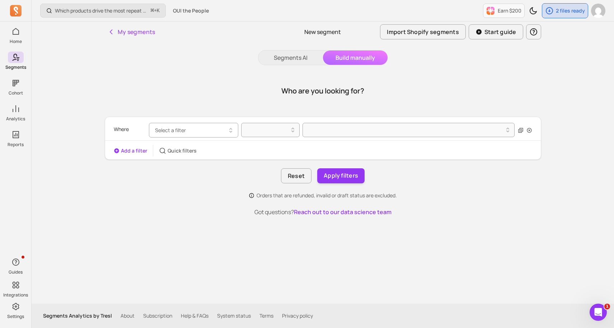
click at [227, 127] on icon "button" at bounding box center [230, 130] width 9 height 9
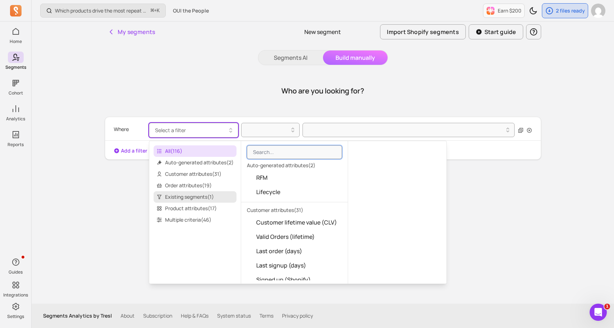
click at [200, 196] on span "Existing segments ( 1 )" at bounding box center [194, 196] width 83 height 11
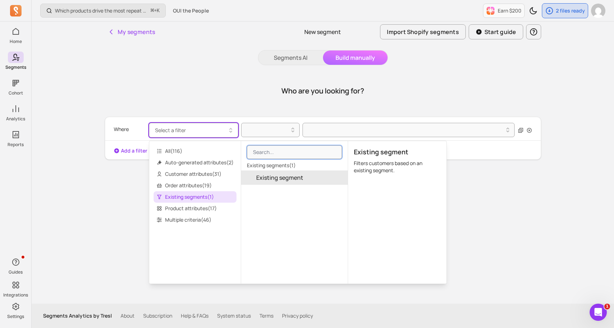
click at [283, 184] on button "Existing segment" at bounding box center [294, 178] width 107 height 14
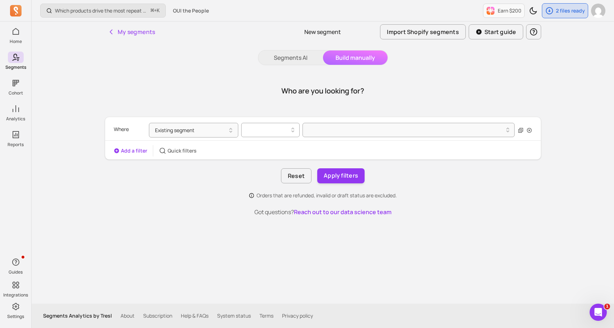
click at [279, 126] on div at bounding box center [267, 129] width 51 height 11
click at [269, 146] on div "is" at bounding box center [270, 148] width 58 height 13
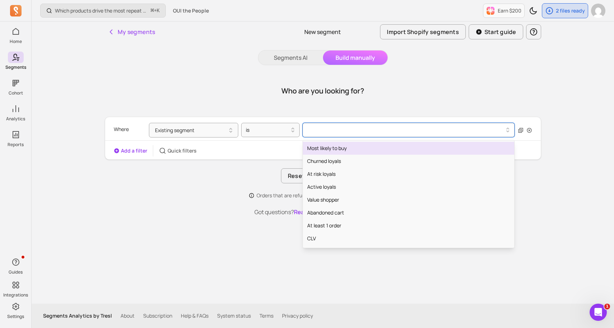
click at [327, 130] on div at bounding box center [405, 130] width 197 height 9
type input "5"
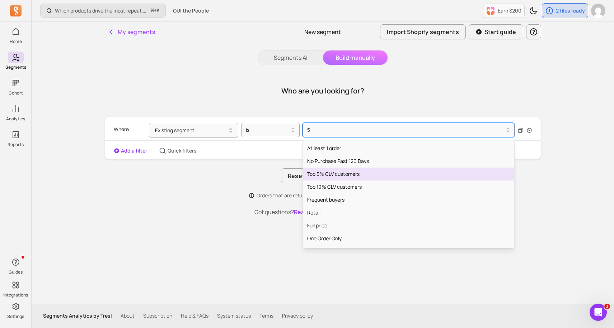
click at [321, 175] on div "Top 5% CLV customers" at bounding box center [409, 174] width 212 height 13
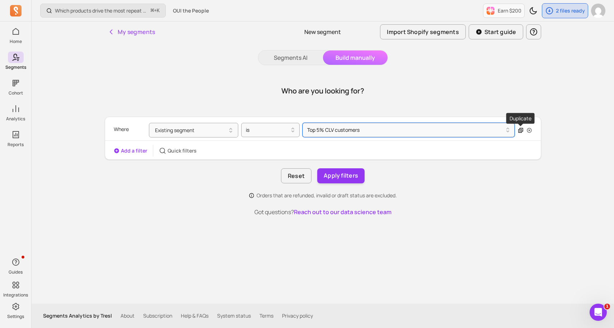
click at [522, 129] on icon "button" at bounding box center [520, 130] width 5 height 5
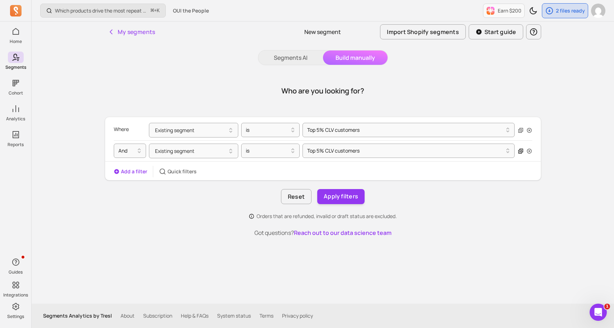
click at [521, 150] on icon "button" at bounding box center [520, 151] width 5 height 5
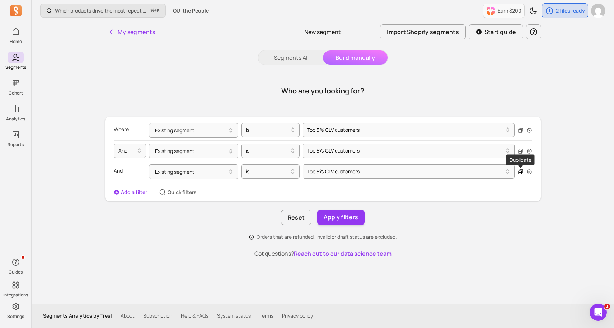
click at [520, 172] on icon "button" at bounding box center [520, 173] width 2 height 2
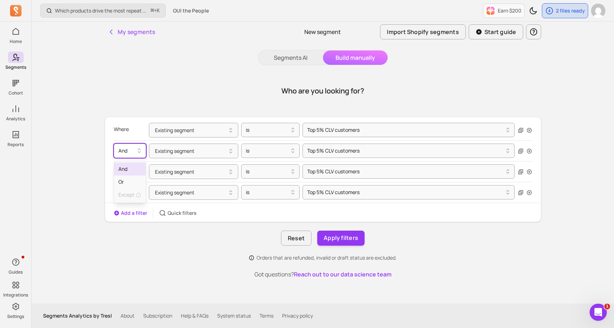
click at [119, 155] on div "And" at bounding box center [127, 150] width 24 height 11
click at [122, 185] on div "Or" at bounding box center [130, 182] width 32 height 13
click at [122, 176] on div "Or" at bounding box center [130, 172] width 32 height 15
click at [529, 173] on icon "button" at bounding box center [529, 172] width 6 height 6
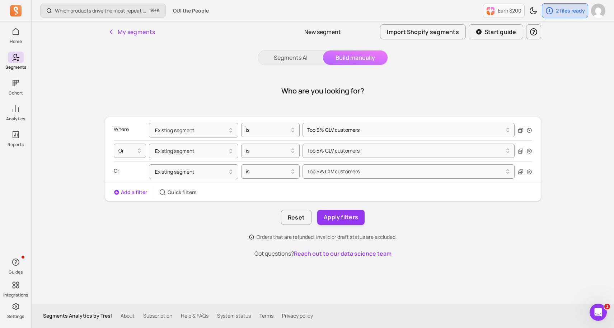
click at [529, 173] on icon "button" at bounding box center [529, 172] width 6 height 6
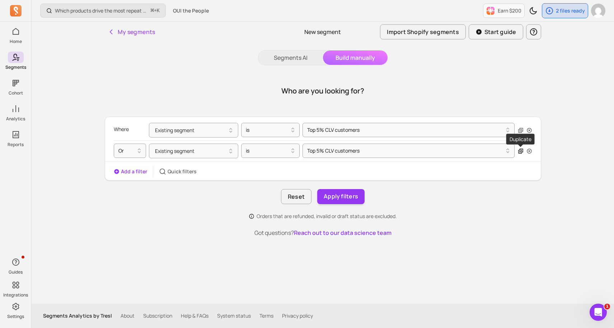
click at [518, 152] on icon "button" at bounding box center [520, 151] width 5 height 5
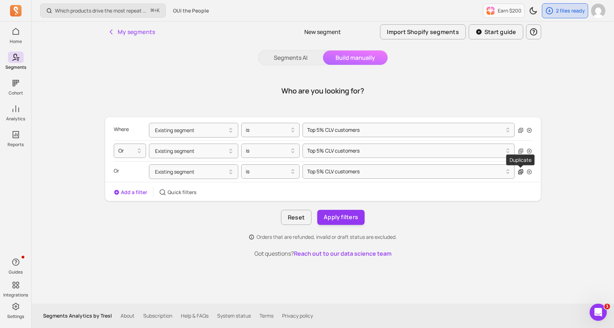
click at [520, 173] on icon "button" at bounding box center [520, 172] width 6 height 6
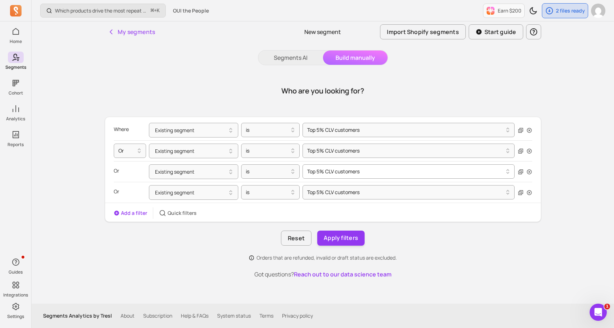
click at [352, 174] on div at bounding box center [405, 171] width 197 height 9
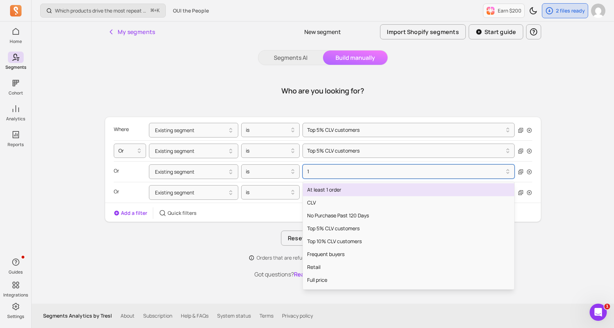
type input "10"
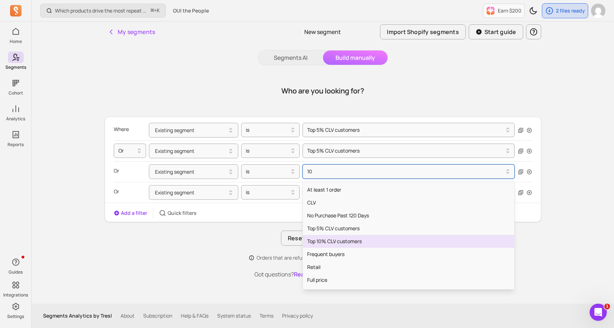
click at [320, 240] on div "Top 10% CLV customers" at bounding box center [409, 241] width 212 height 13
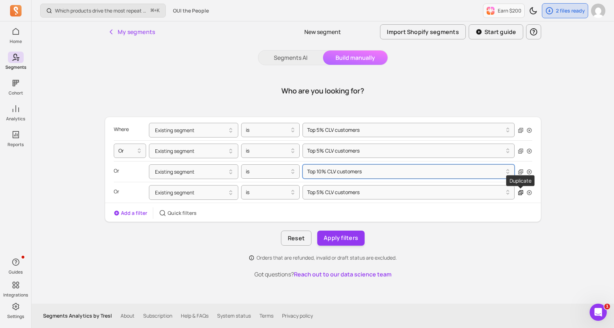
click at [520, 192] on icon "button" at bounding box center [520, 193] width 6 height 6
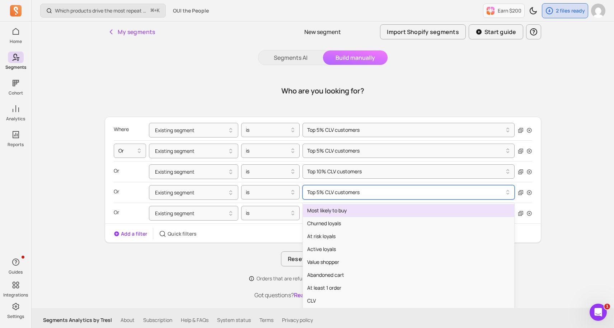
click at [359, 190] on div at bounding box center [405, 192] width 197 height 9
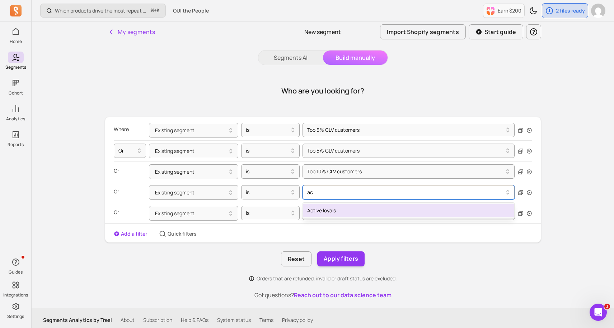
type input "act"
click at [321, 211] on div "Active loyals" at bounding box center [409, 210] width 212 height 13
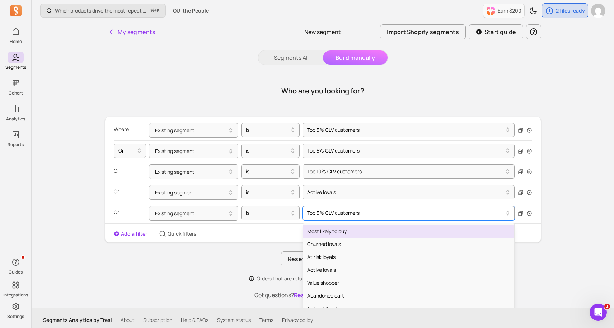
scroll to position [4, 0]
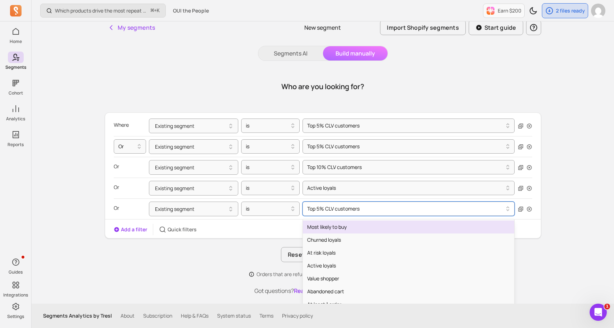
click at [328, 214] on div "Top 5% CLV customers" at bounding box center [405, 208] width 204 height 11
click at [528, 148] on icon "button" at bounding box center [529, 147] width 6 height 6
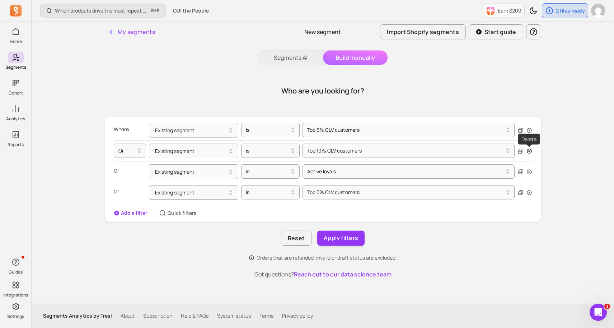
scroll to position [0, 0]
click at [351, 191] on div at bounding box center [405, 192] width 197 height 9
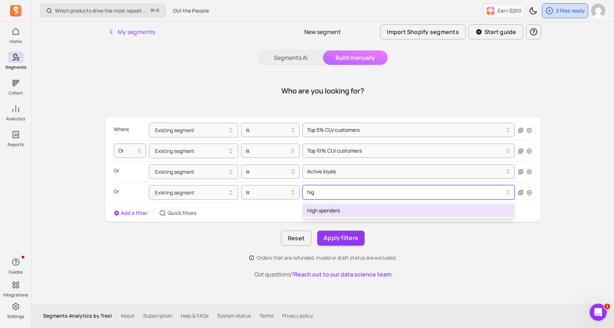
type input "high"
click at [340, 209] on div "High spenders" at bounding box center [409, 210] width 212 height 13
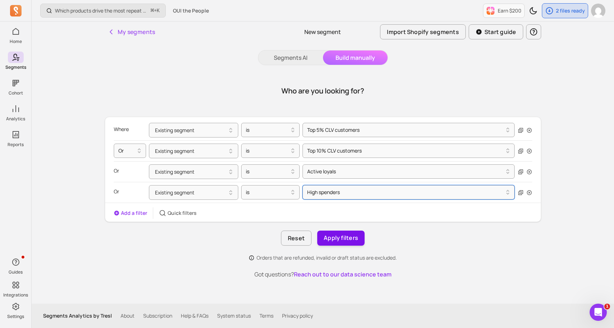
click at [341, 235] on button "Apply filters" at bounding box center [340, 238] width 47 height 15
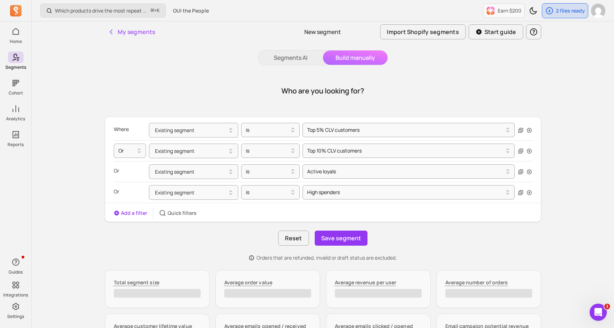
click at [341, 235] on button "Save segment" at bounding box center [341, 238] width 53 height 15
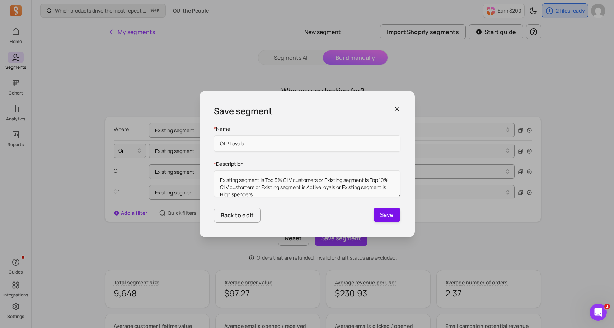
type input "OtP Loyals"
click at [389, 218] on button "Save" at bounding box center [386, 215] width 27 height 14
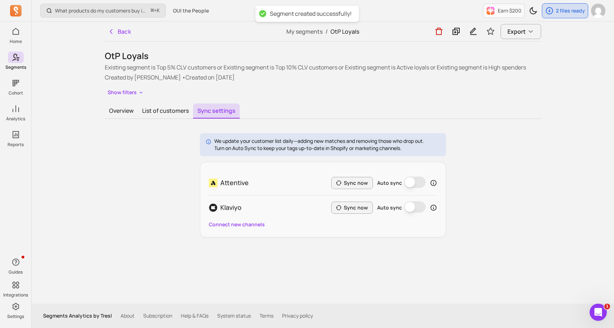
click at [409, 183] on button "Auto sync" at bounding box center [415, 182] width 22 height 11
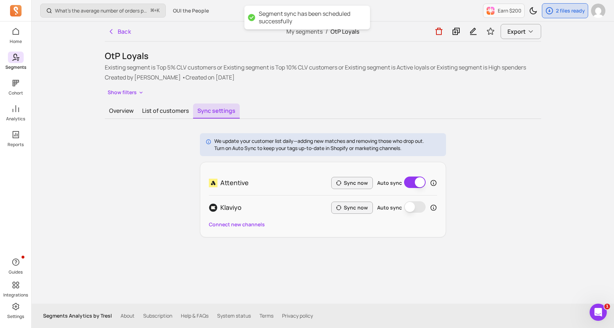
click at [16, 59] on icon at bounding box center [15, 57] width 9 height 9
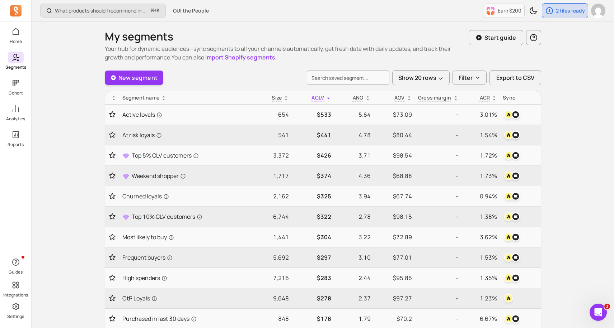
click at [26, 211] on div "Home Segments Cohort Analytics Reports Guides Integrations Settings" at bounding box center [15, 173] width 31 height 294
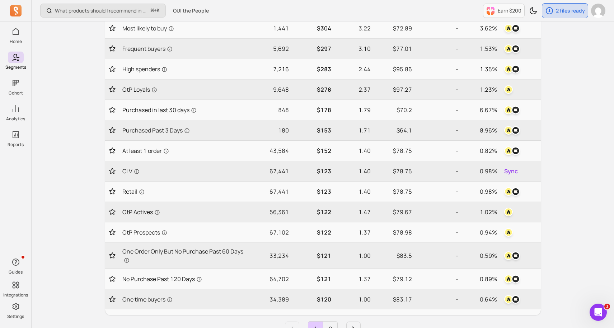
scroll to position [230, 0]
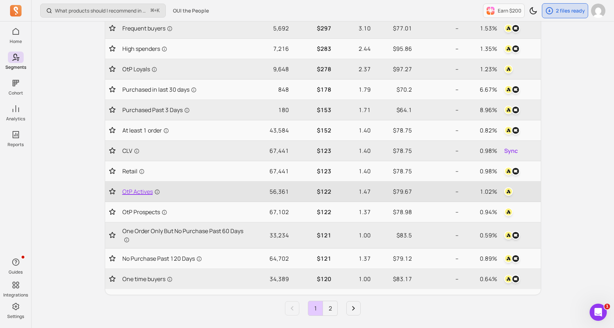
click at [127, 191] on span "OtP Actives" at bounding box center [141, 192] width 38 height 9
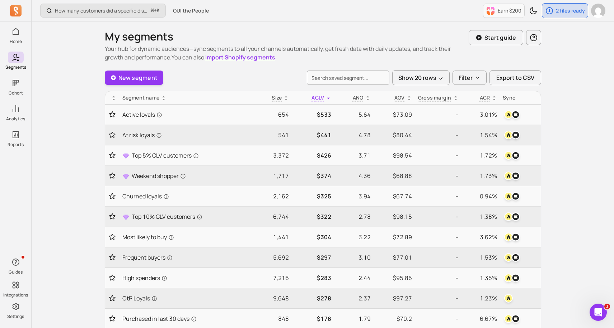
scroll to position [230, 0]
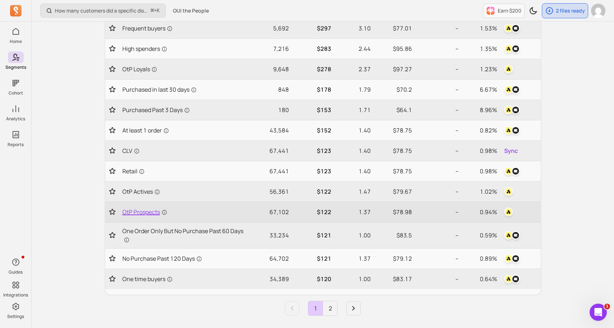
click at [146, 211] on span "OtP Prospects" at bounding box center [144, 212] width 45 height 9
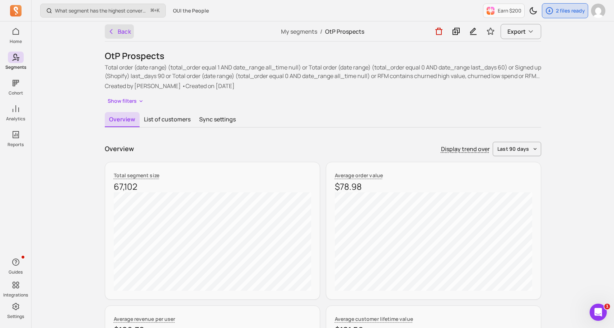
click at [130, 28] on button "Back" at bounding box center [119, 31] width 29 height 14
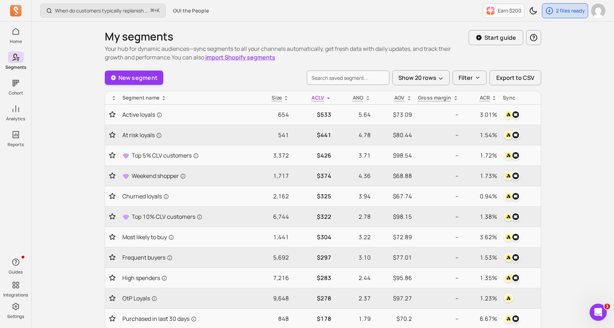
scroll to position [230, 0]
click at [79, 148] on div "What are my top CLV products in the last 90 days? ⌘ + K OUI the People Earn $20…" at bounding box center [323, 289] width 582 height 579
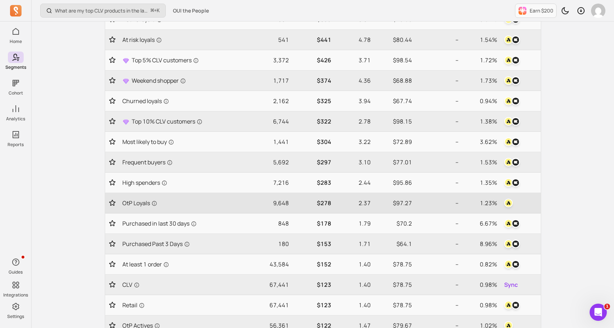
scroll to position [100, 0]
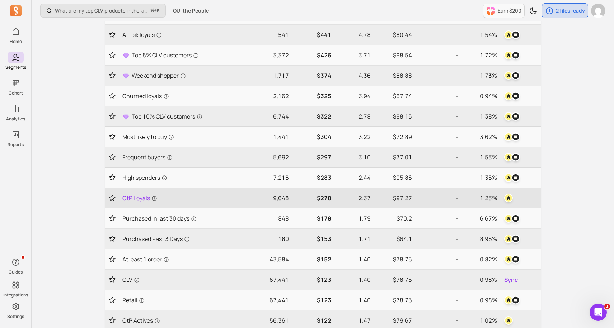
click at [143, 196] on span "OtP Loyals" at bounding box center [139, 198] width 35 height 9
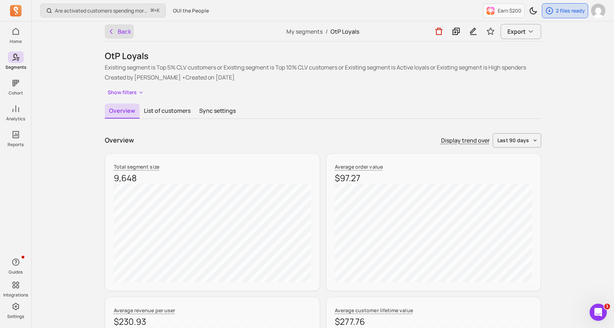
click at [124, 30] on button "Back" at bounding box center [119, 31] width 29 height 14
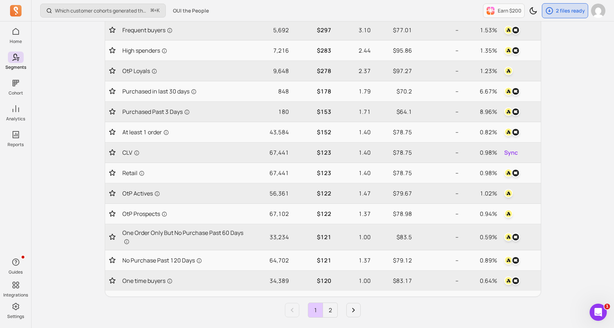
scroll to position [215, 0]
